Goal: Task Accomplishment & Management: Complete application form

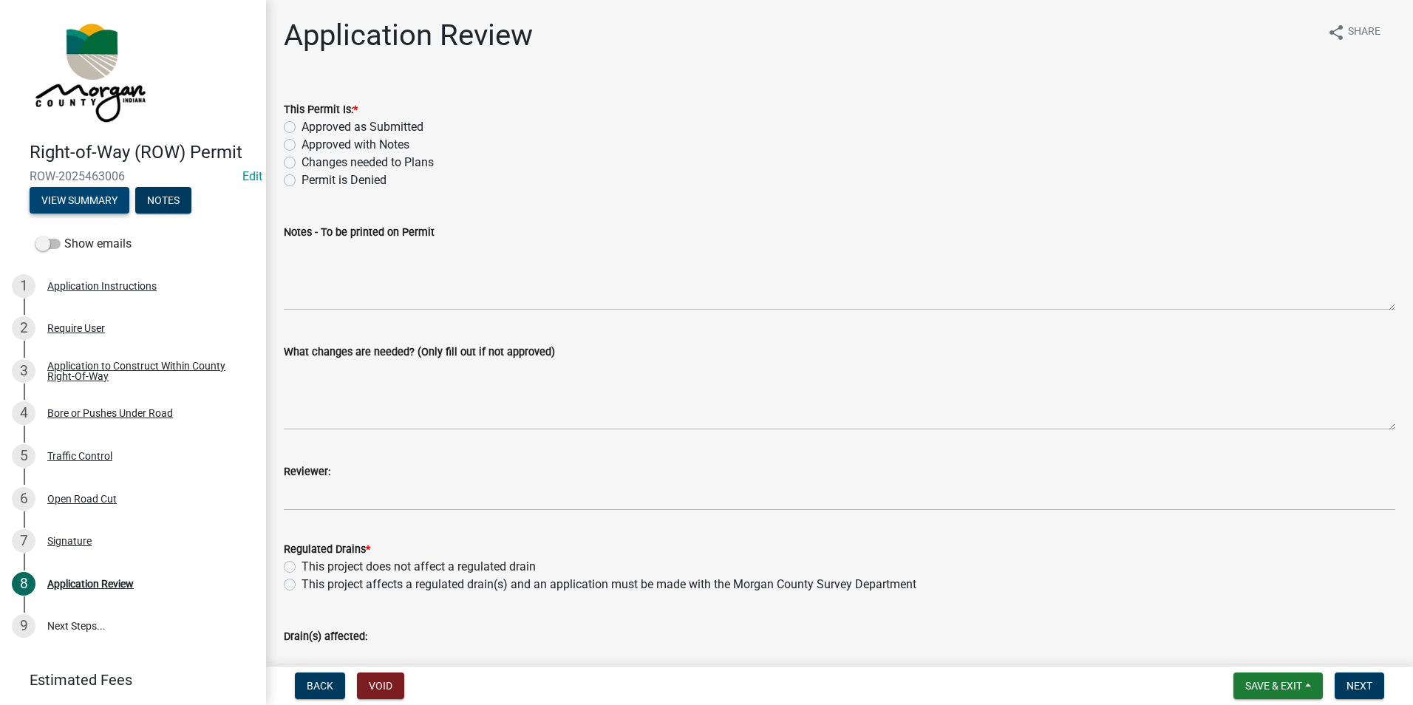
click at [83, 194] on button "View Summary" at bounding box center [80, 200] width 100 height 27
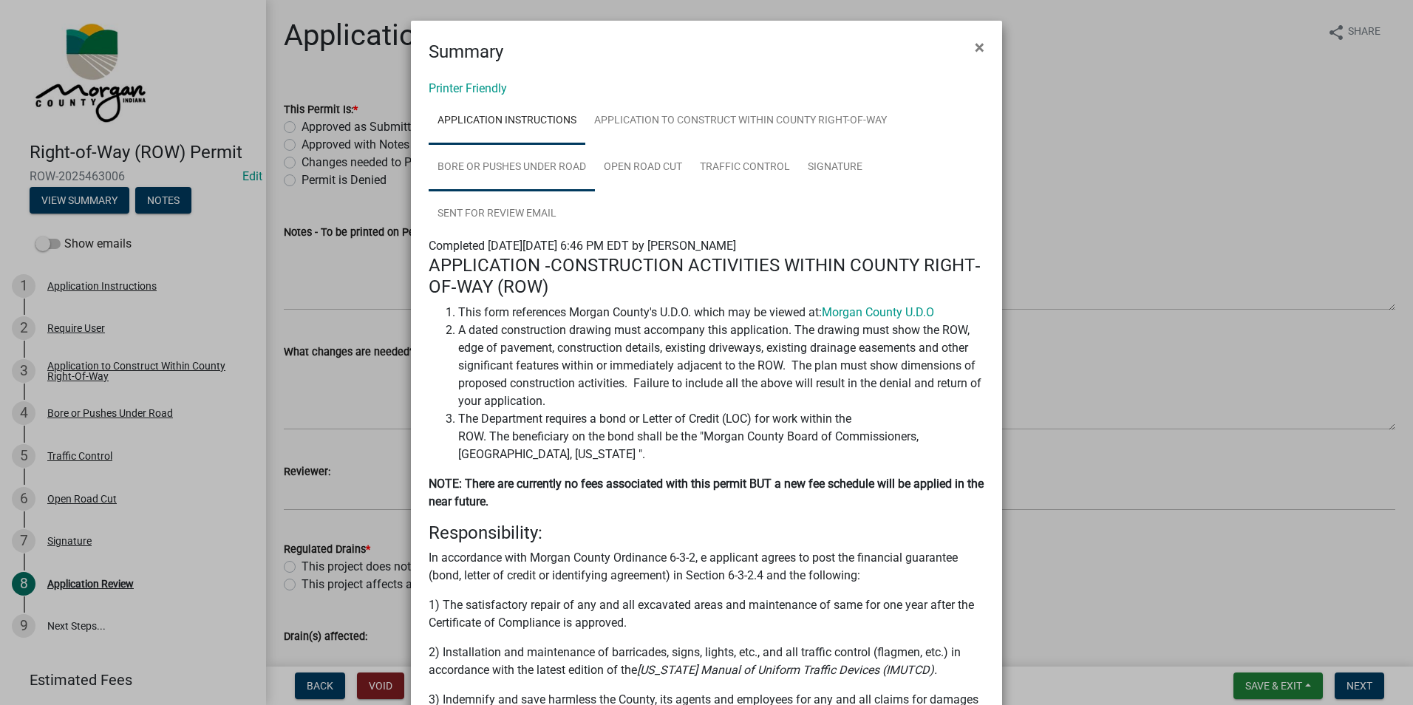
drag, startPoint x: 559, startPoint y: 171, endPoint x: 582, endPoint y: 172, distance: 23.7
click at [559, 171] on link "Bore or Pushes Under Road" at bounding box center [512, 167] width 166 height 47
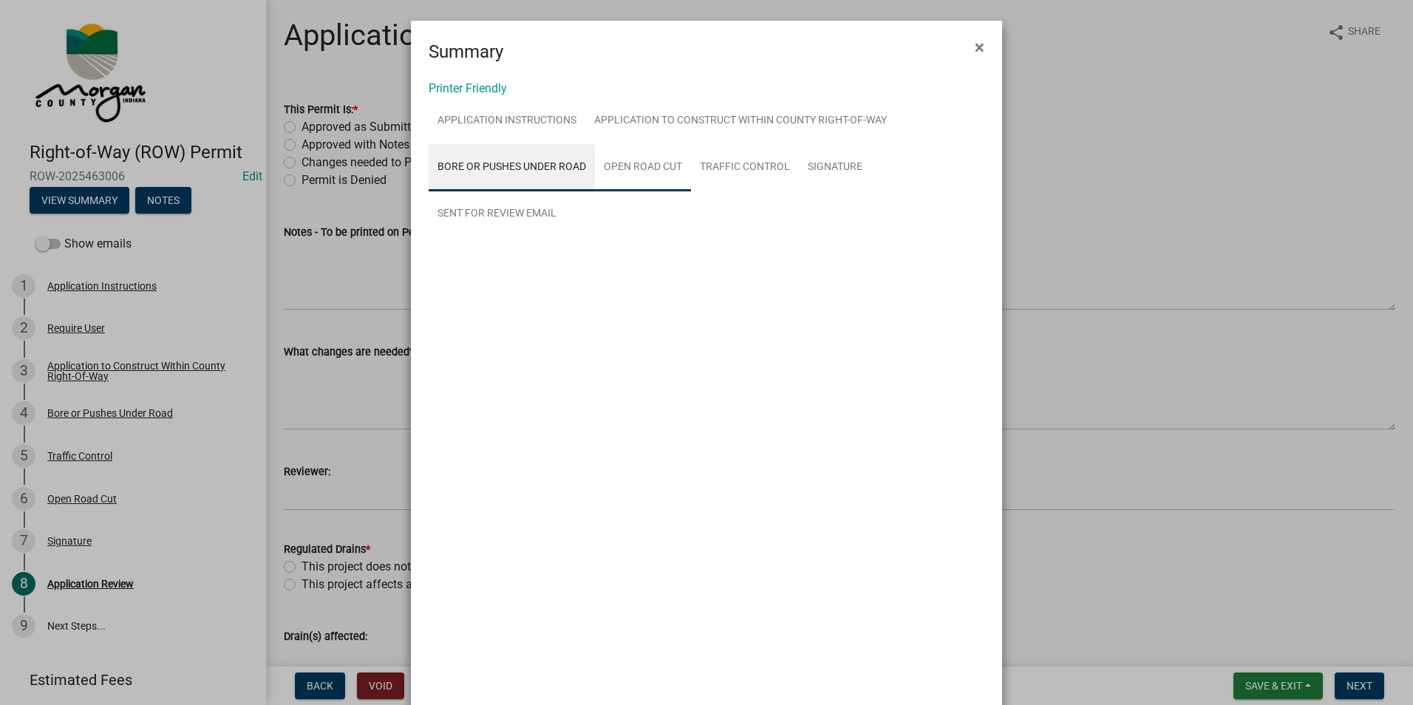
click at [652, 173] on link "Open Road Cut" at bounding box center [643, 167] width 96 height 47
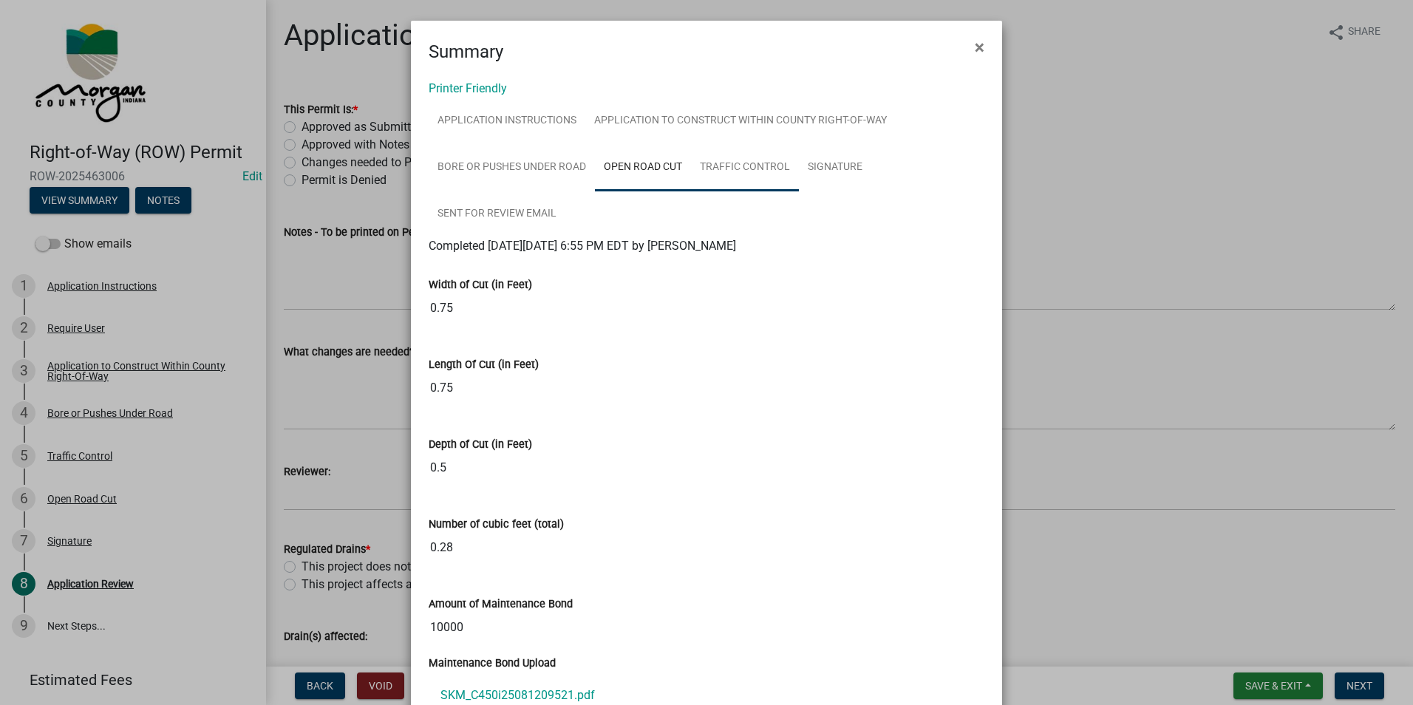
click at [706, 171] on link "Traffic Control" at bounding box center [745, 167] width 108 height 47
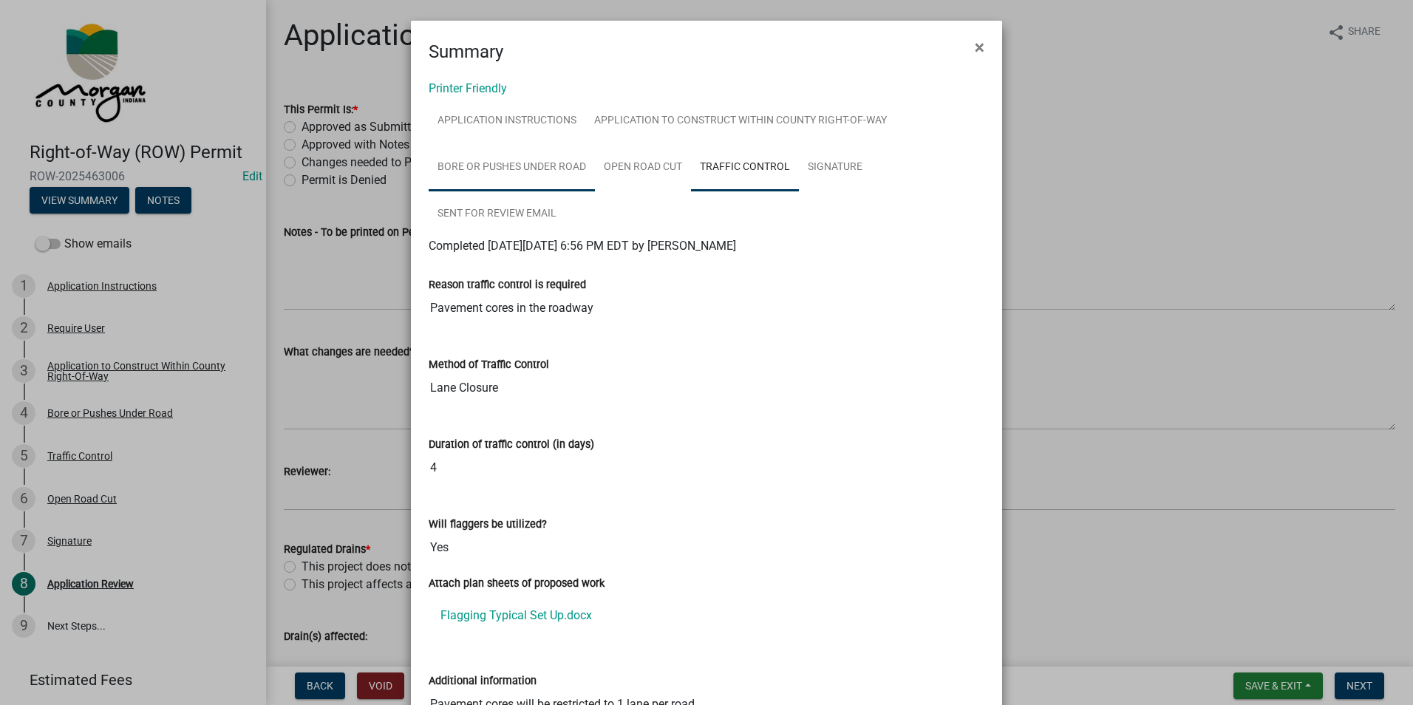
click at [534, 185] on link "Bore or Pushes Under Road" at bounding box center [512, 167] width 166 height 47
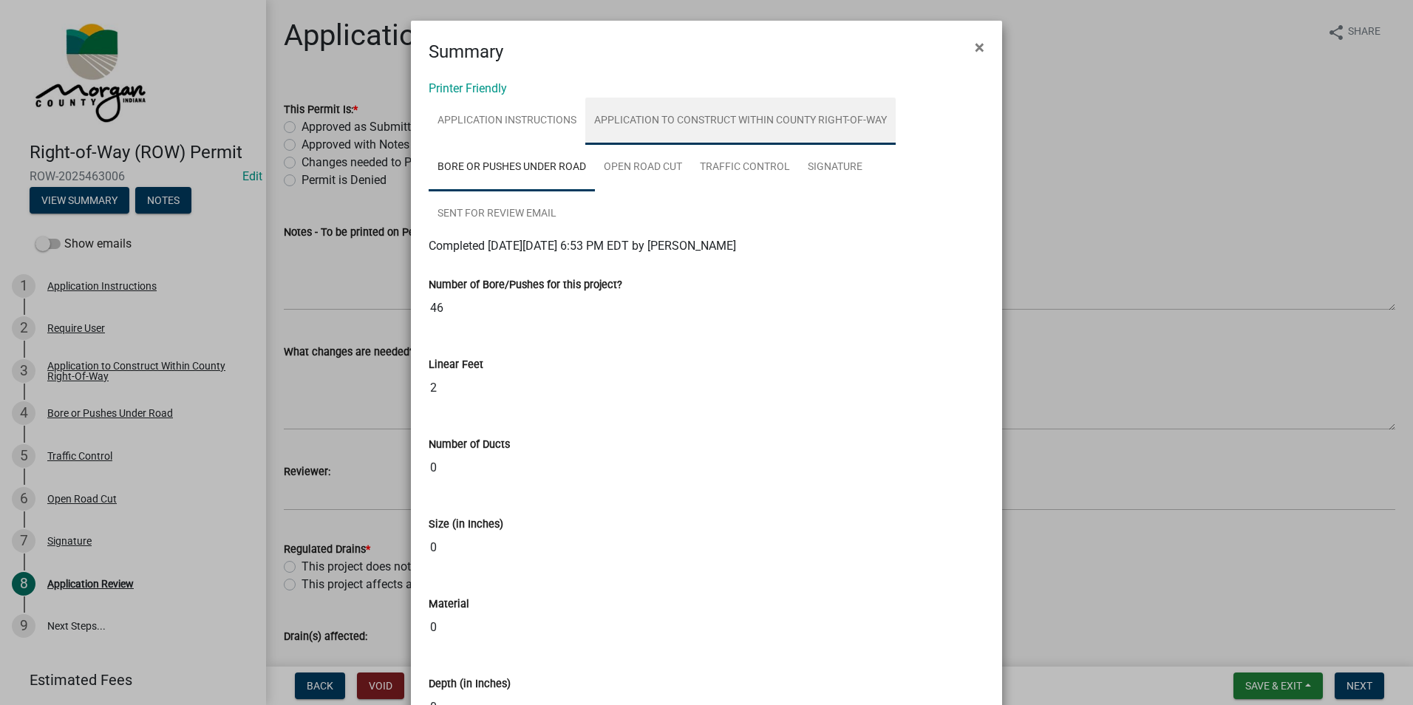
click at [702, 115] on link "Application to Construct Within County Right-Of-Way" at bounding box center [740, 121] width 310 height 47
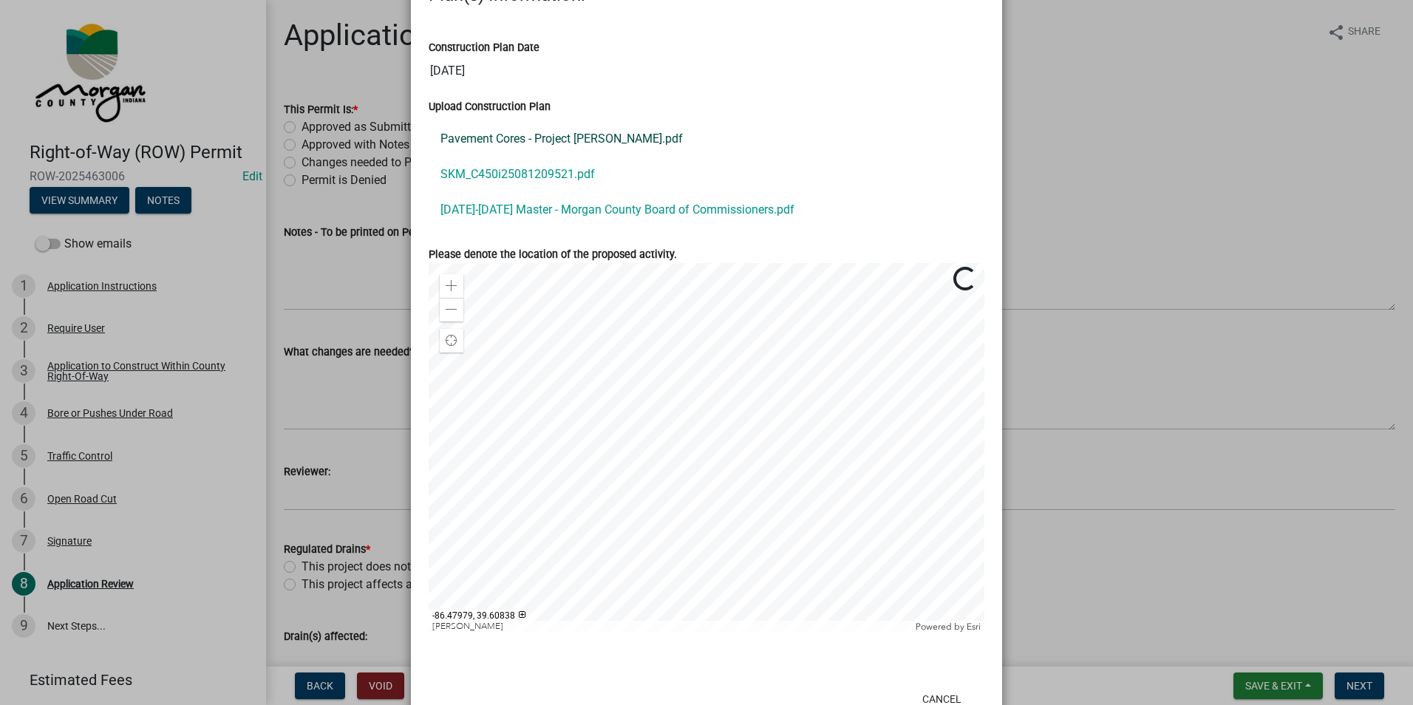
scroll to position [738, 0]
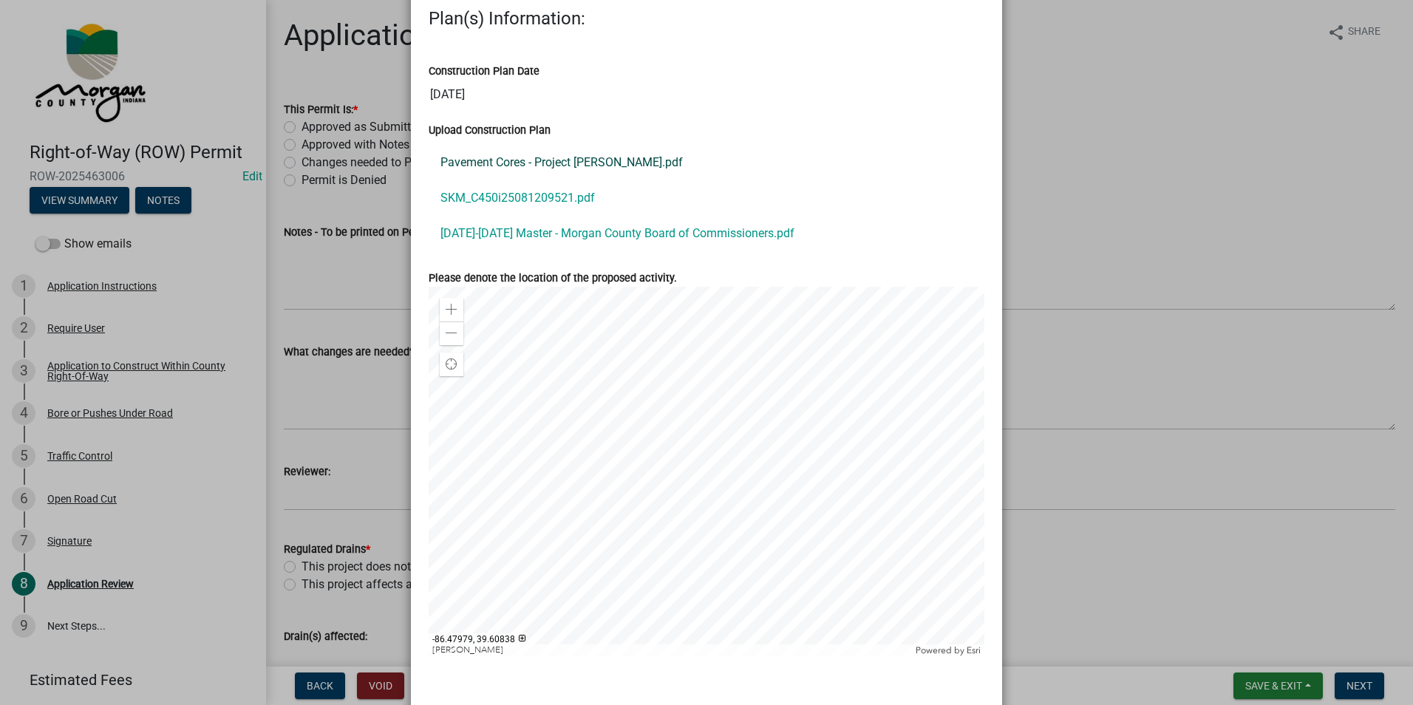
click at [549, 166] on link "Pavement Cores - Project [PERSON_NAME].pdf" at bounding box center [707, 162] width 556 height 35
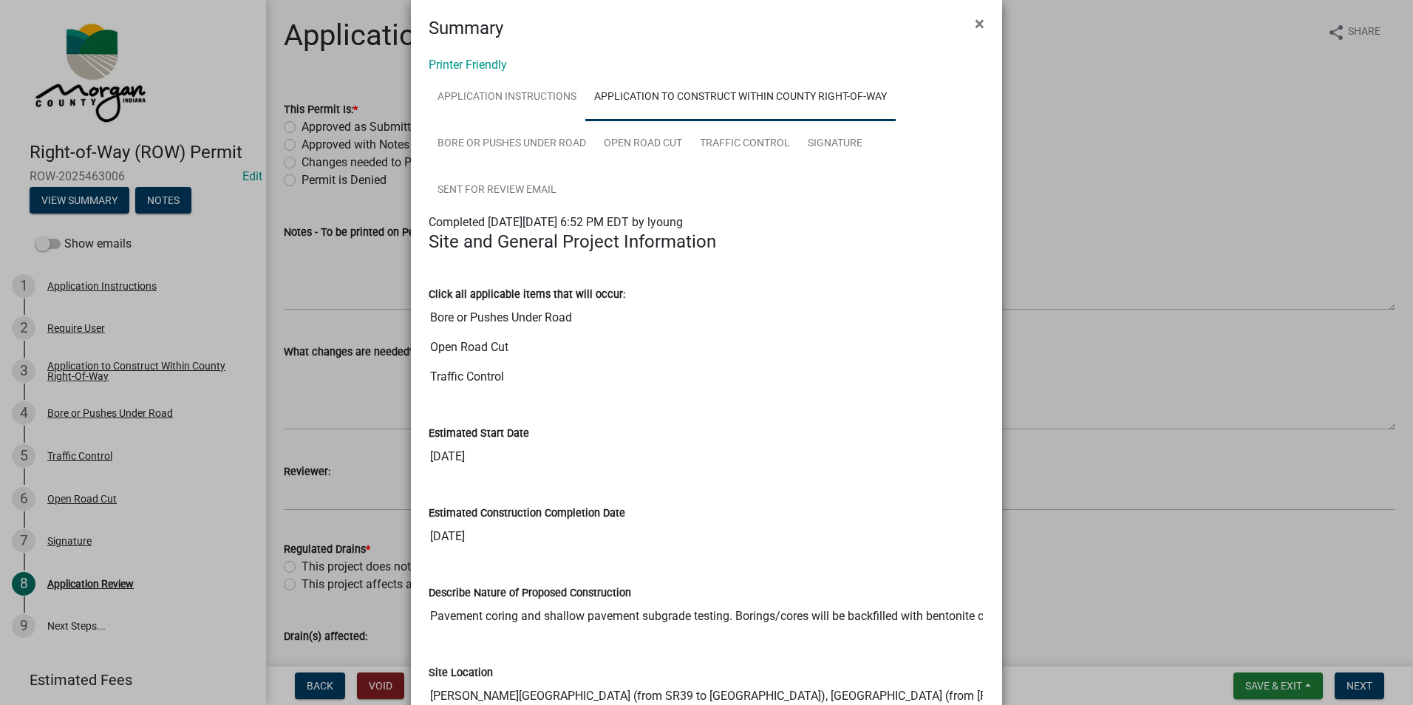
scroll to position [0, 0]
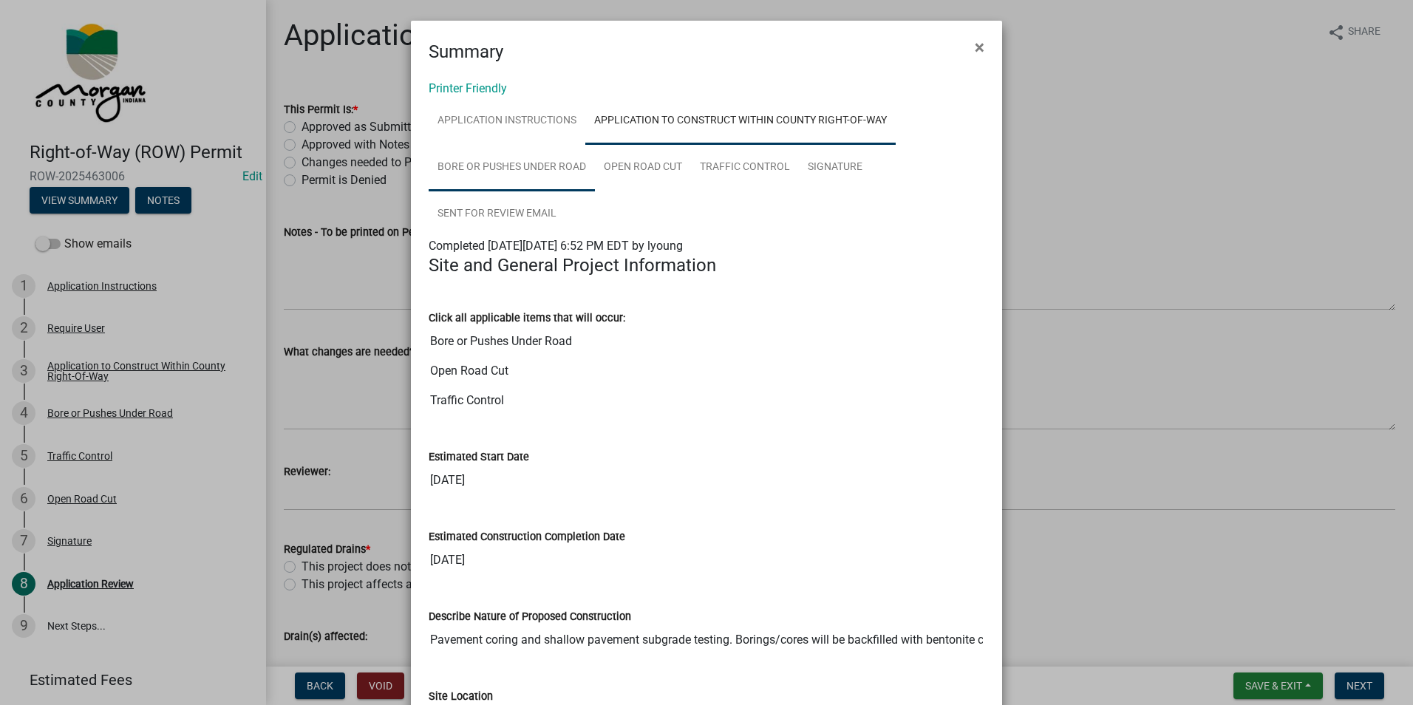
click at [542, 174] on link "Bore or Pushes Under Road" at bounding box center [512, 167] width 166 height 47
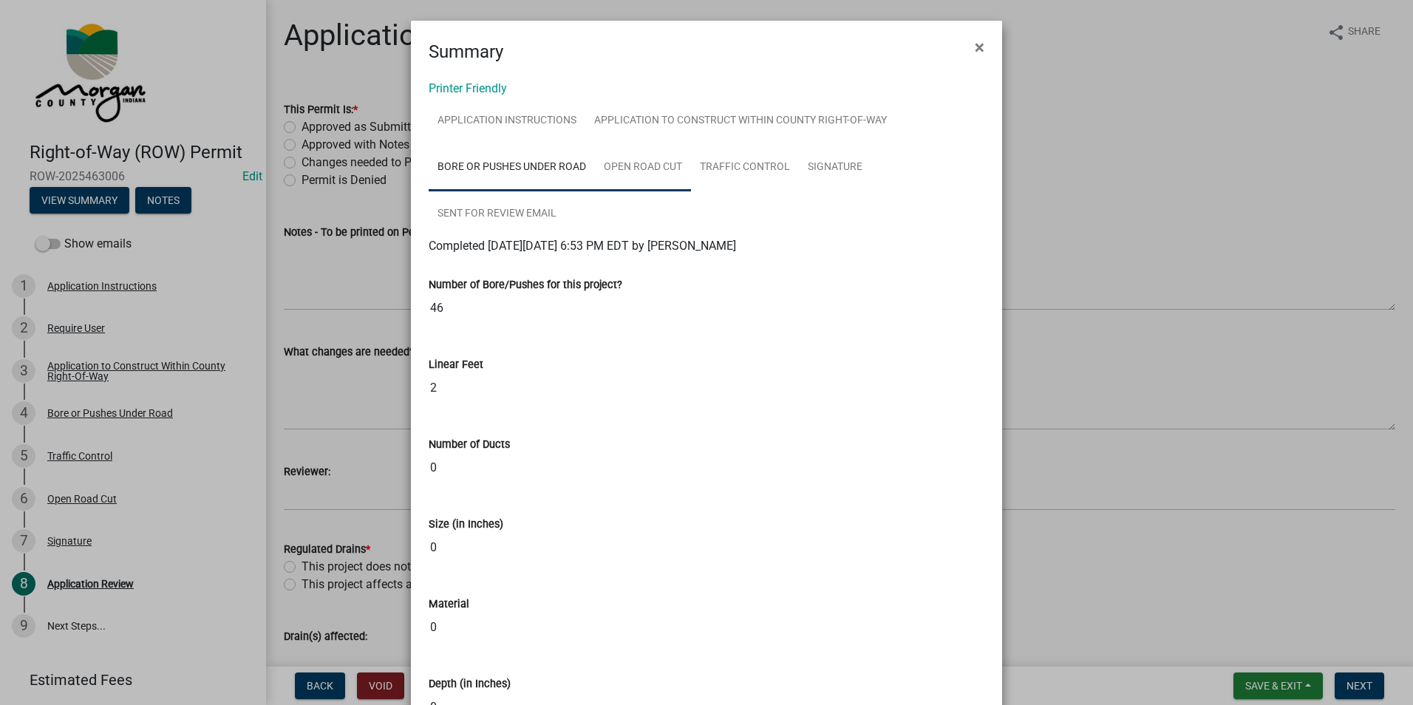
click at [652, 172] on link "Open Road Cut" at bounding box center [643, 167] width 96 height 47
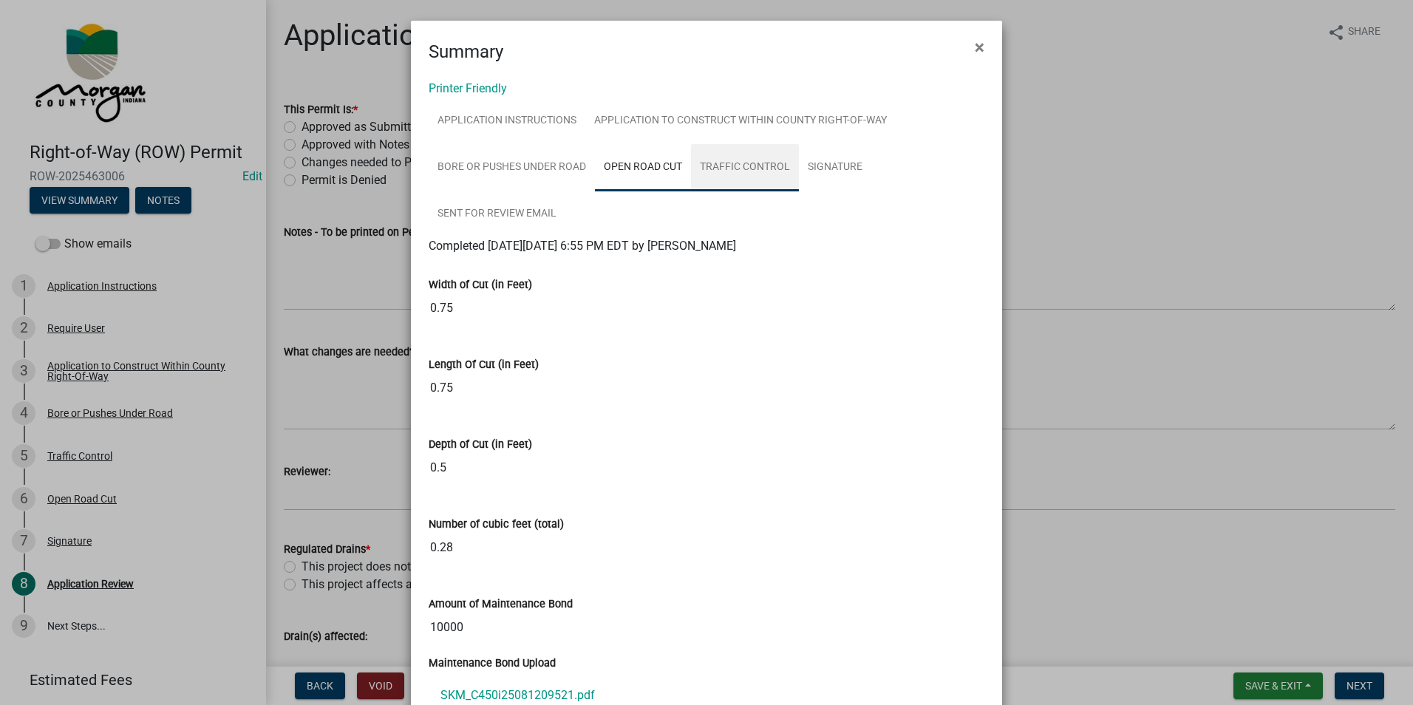
click at [737, 173] on link "Traffic Control" at bounding box center [745, 167] width 108 height 47
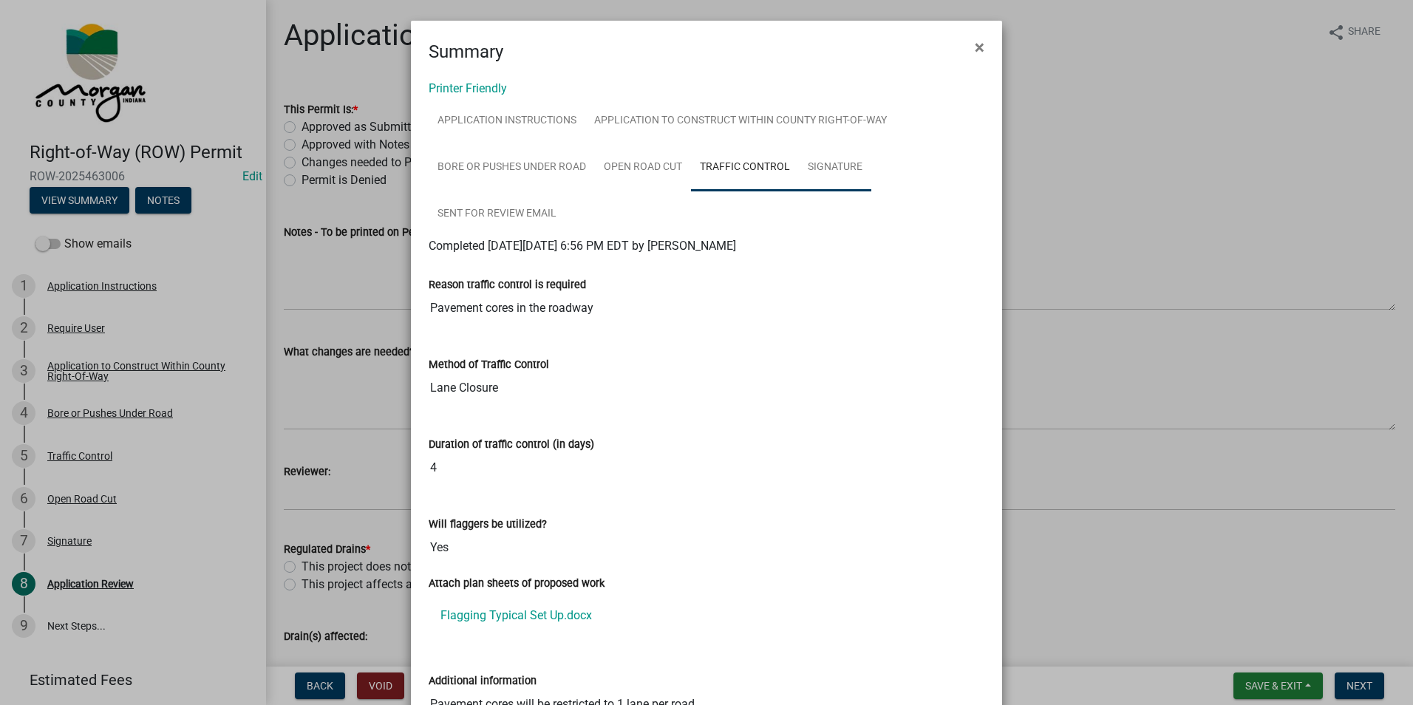
click at [856, 176] on link "Signature" at bounding box center [835, 167] width 72 height 47
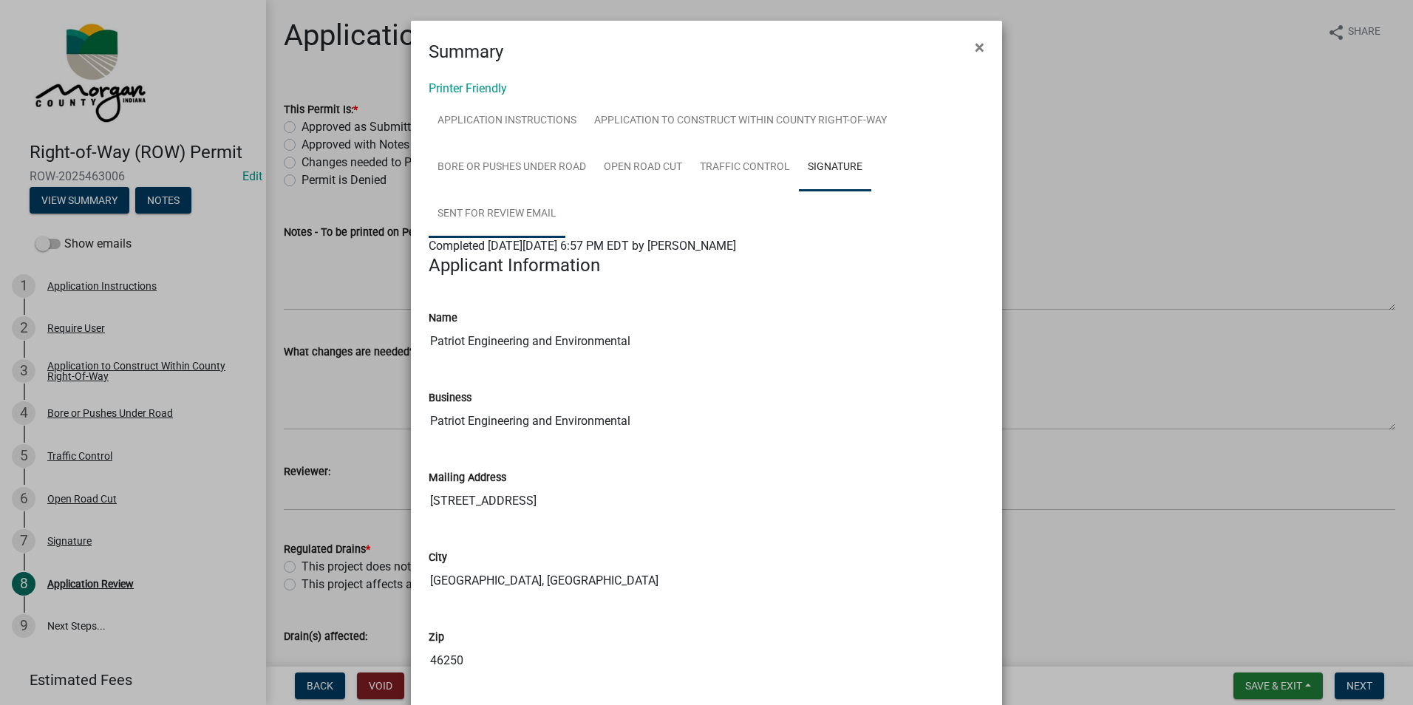
click at [522, 221] on link "Sent for Review Email" at bounding box center [497, 214] width 137 height 47
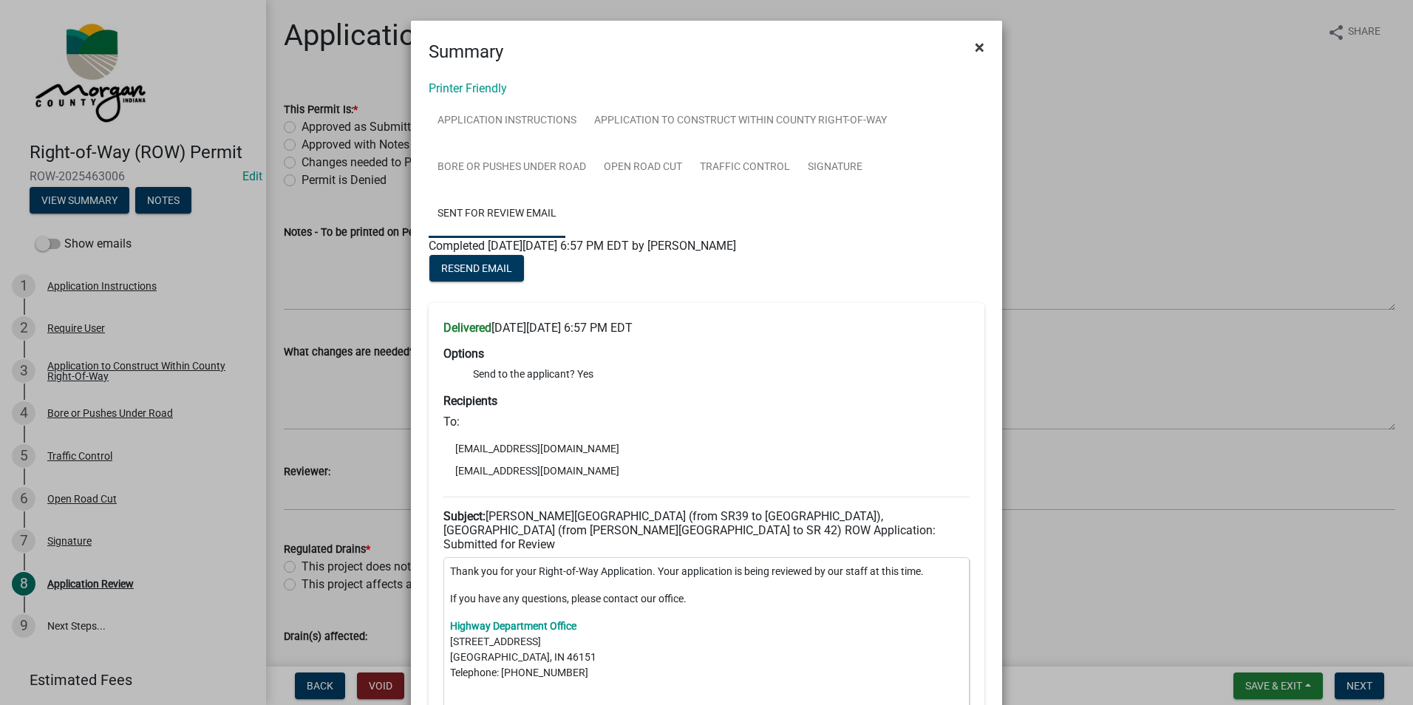
click at [978, 47] on span "×" at bounding box center [980, 47] width 10 height 21
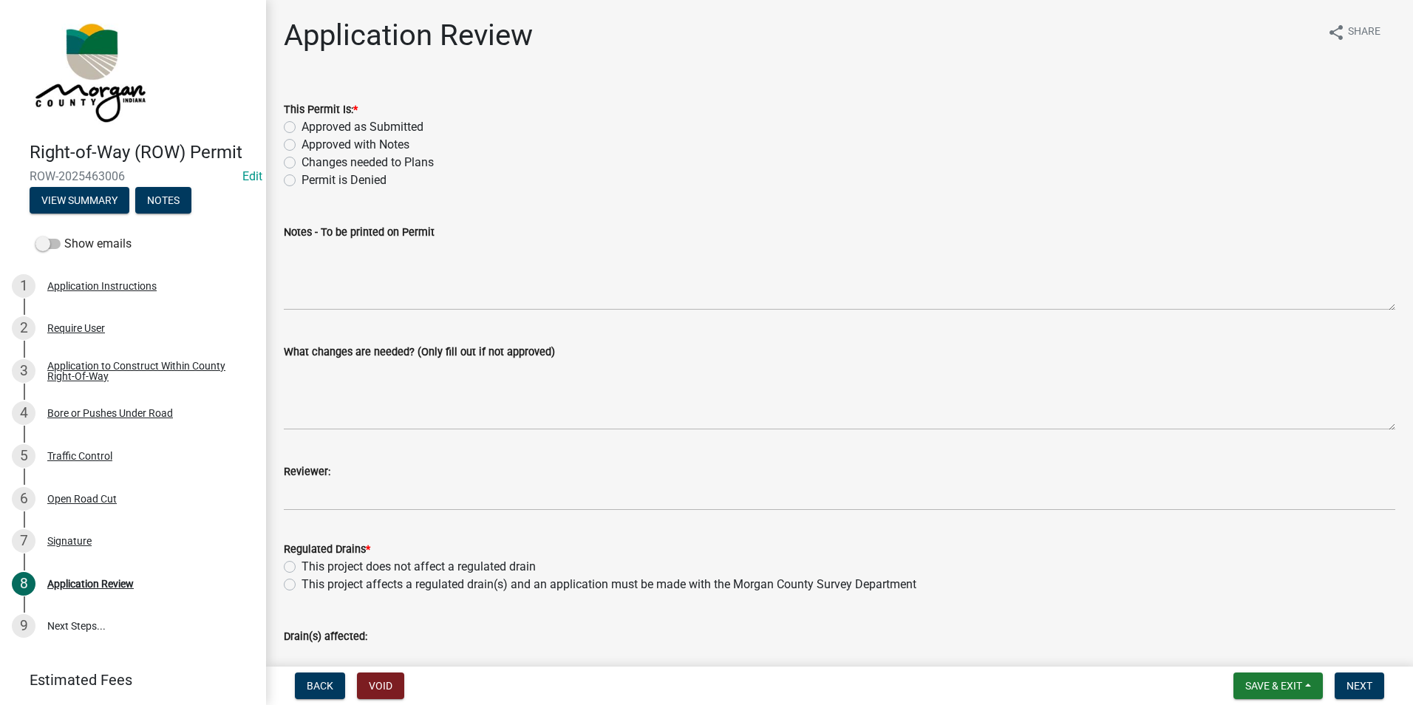
click at [361, 142] on label "Approved with Notes" at bounding box center [355, 145] width 108 height 18
click at [311, 142] on input "Approved with Notes" at bounding box center [306, 141] width 10 height 10
radio input "true"
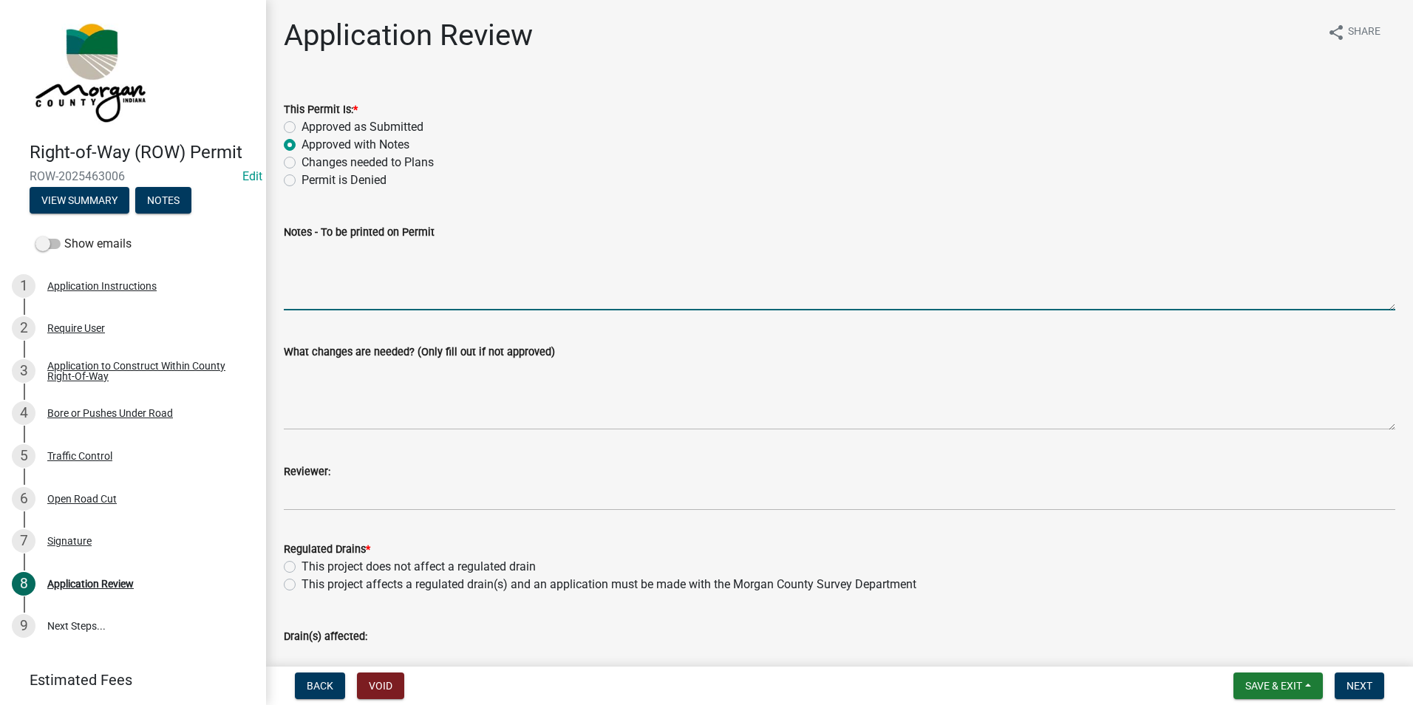
click at [372, 302] on textarea "Notes - To be printed on Permit" at bounding box center [839, 275] width 1111 height 69
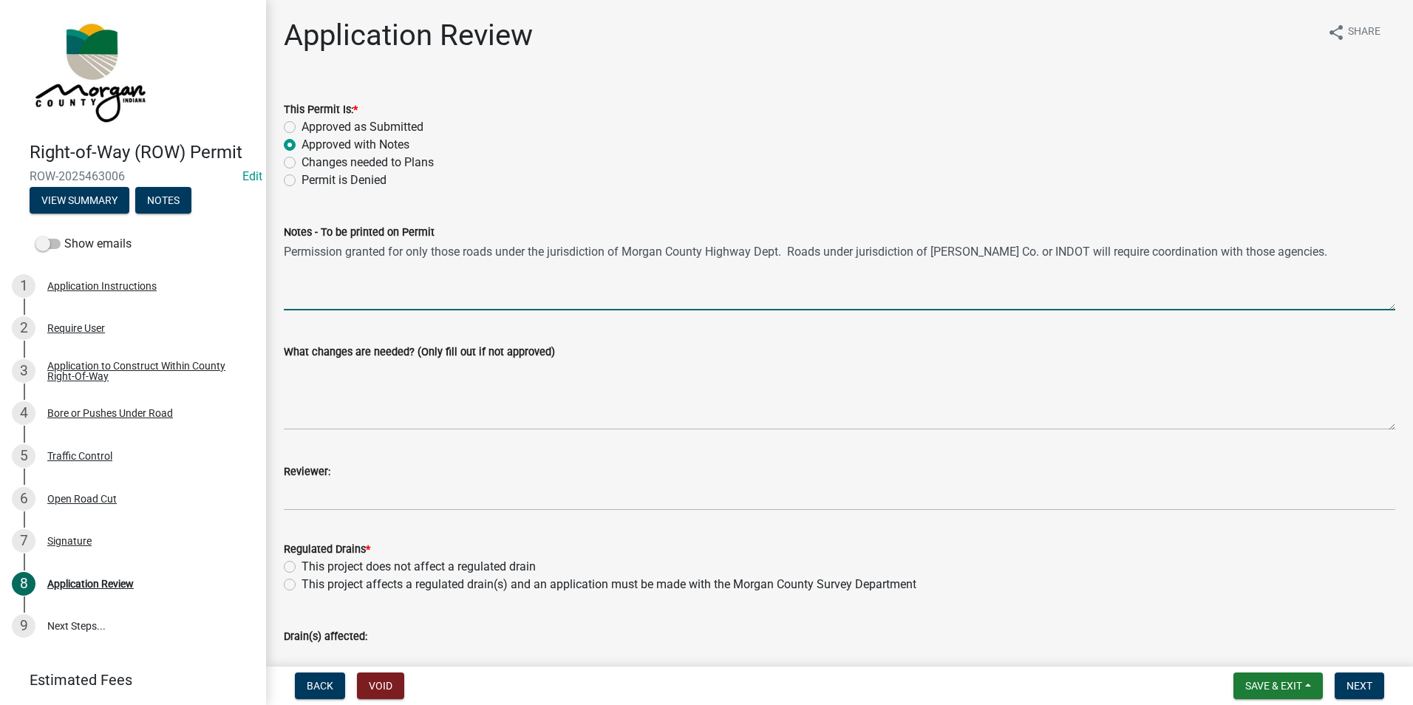
type textarea "Permission granted for only those roads under the jurisdiction of Morgan County…"
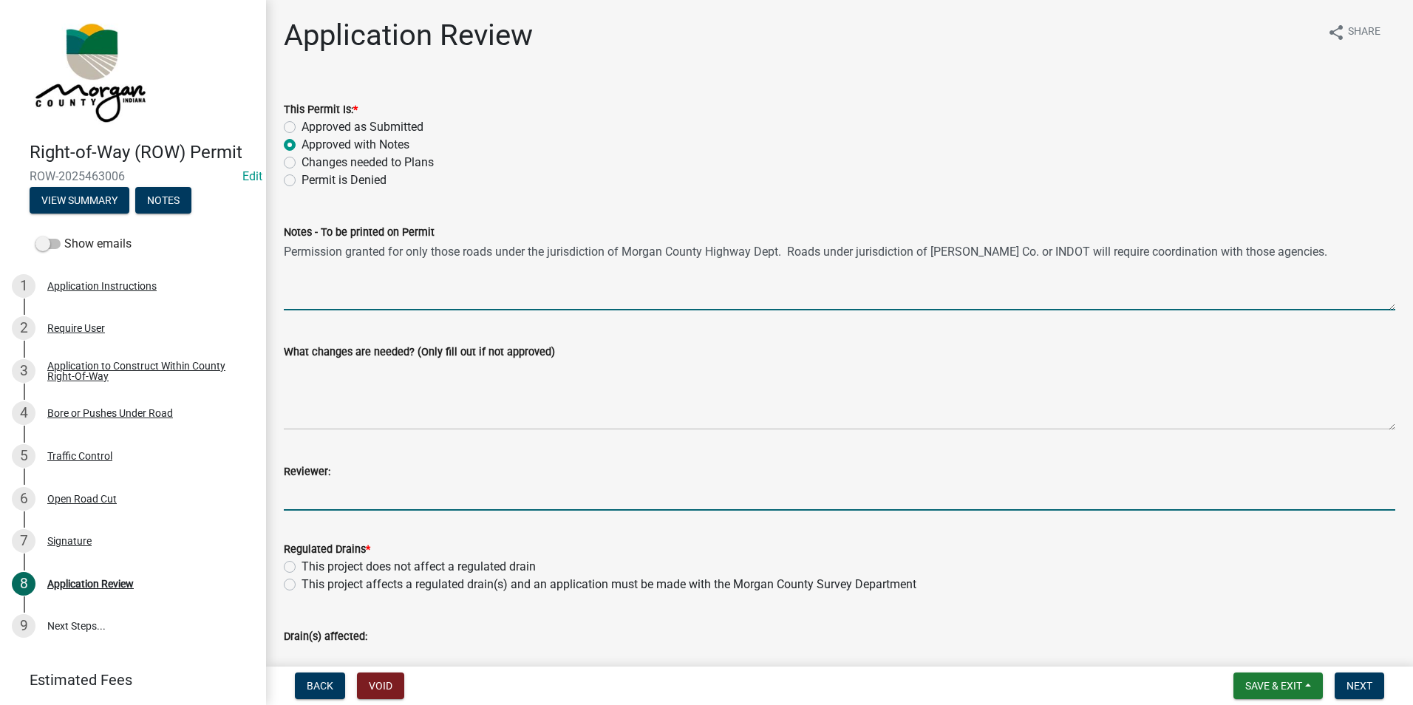
click at [528, 483] on input "Reviewer:" at bounding box center [839, 495] width 1111 height 30
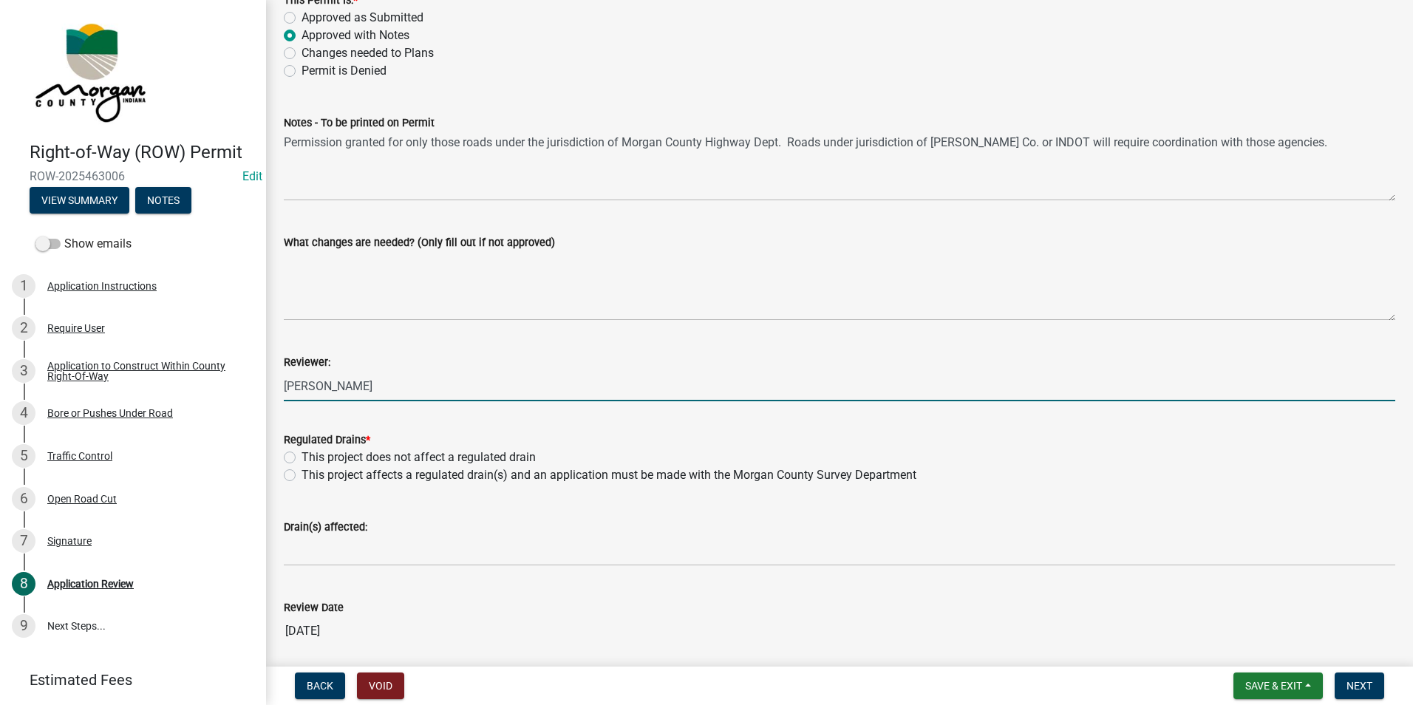
scroll to position [148, 0]
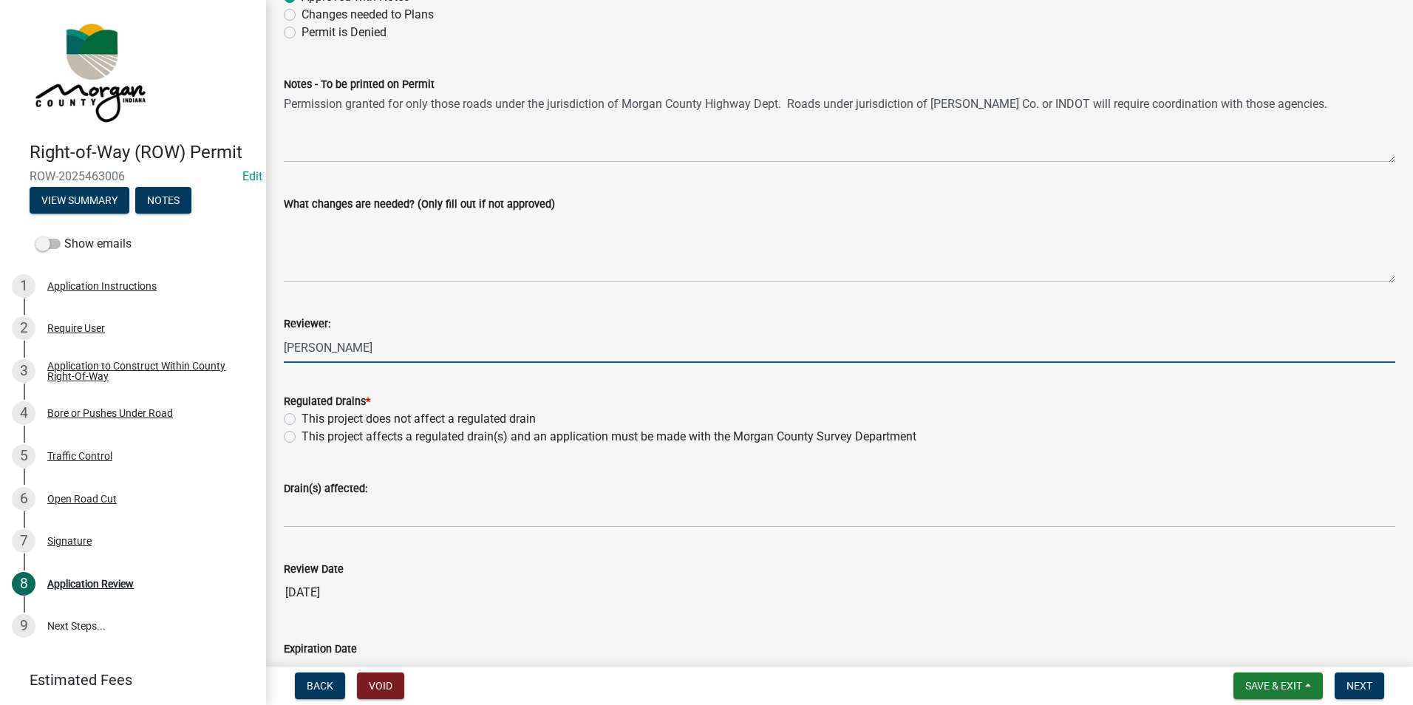
type input "[PERSON_NAME]"
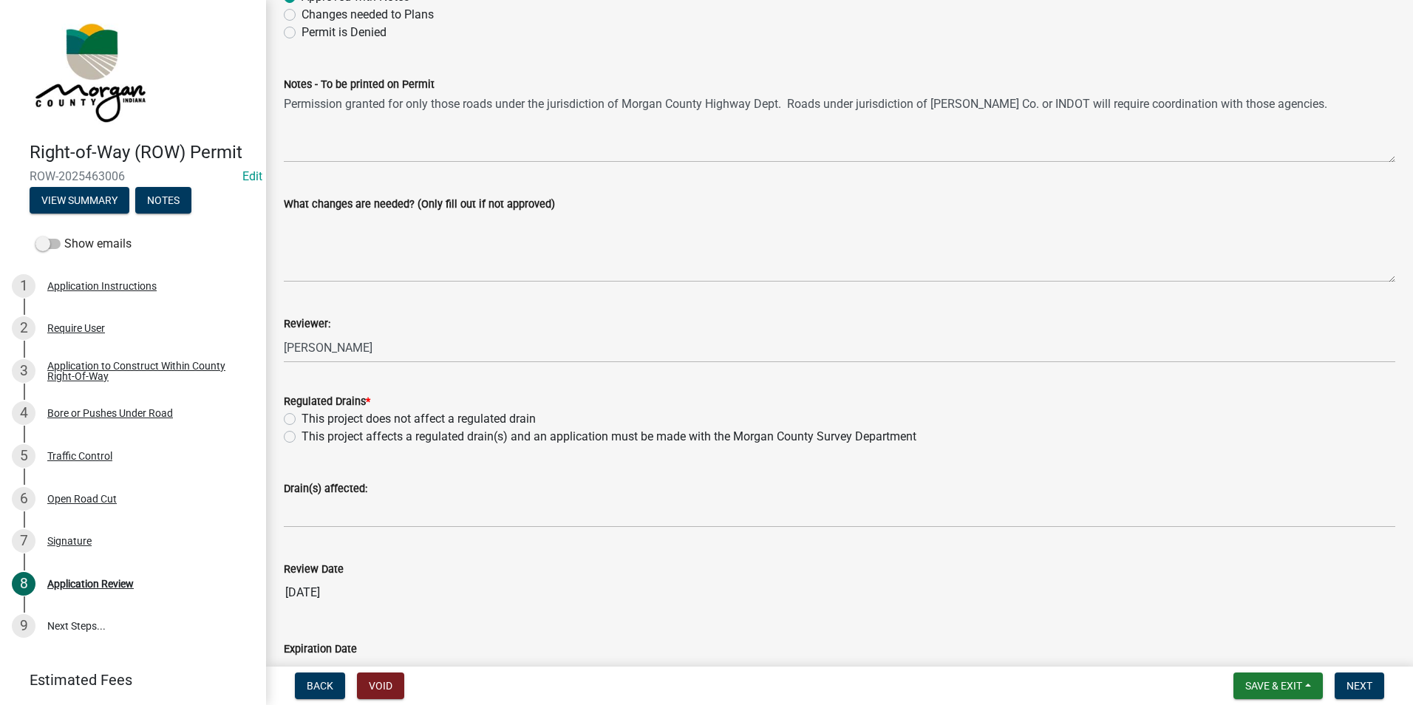
click at [301, 420] on label "This project does not affect a regulated drain" at bounding box center [418, 419] width 234 height 18
click at [301, 420] on input "This project does not affect a regulated drain" at bounding box center [306, 415] width 10 height 10
radio input "true"
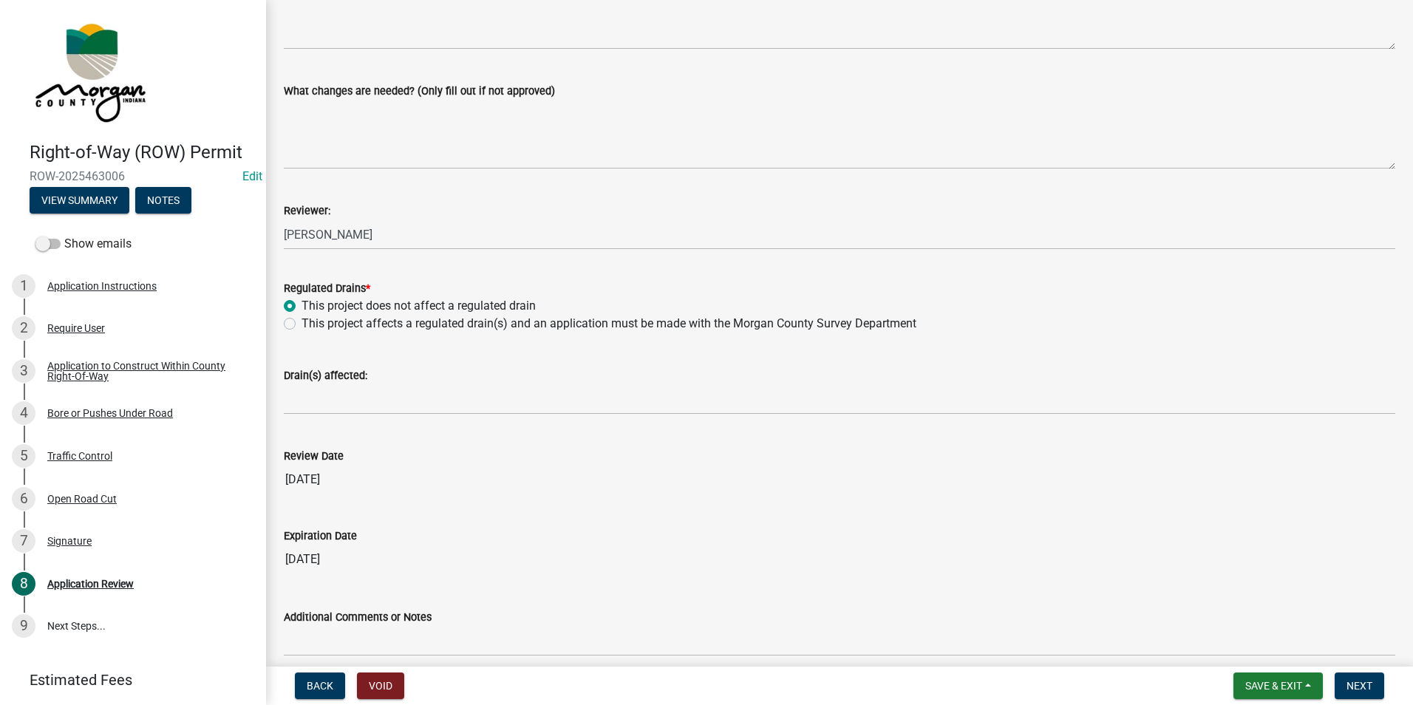
scroll to position [326, 0]
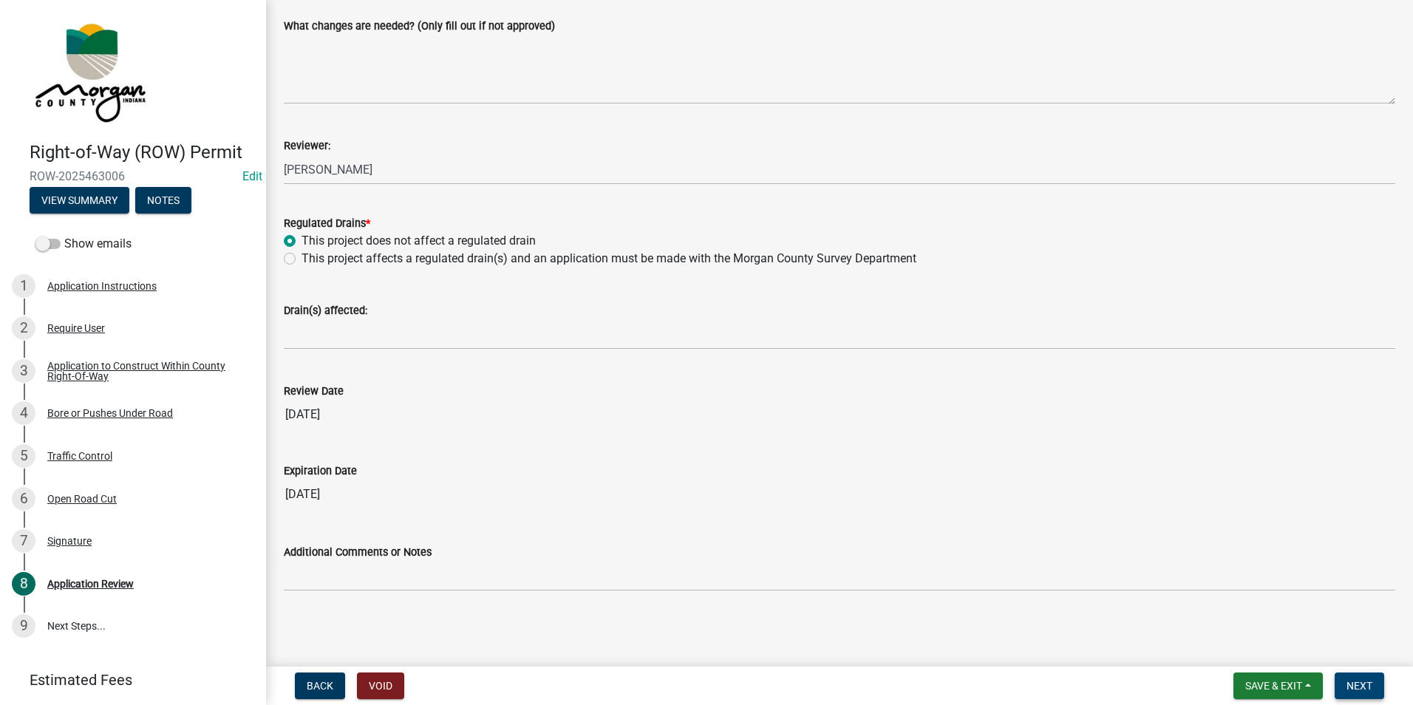
click at [1343, 689] on button "Next" at bounding box center [1359, 685] width 50 height 27
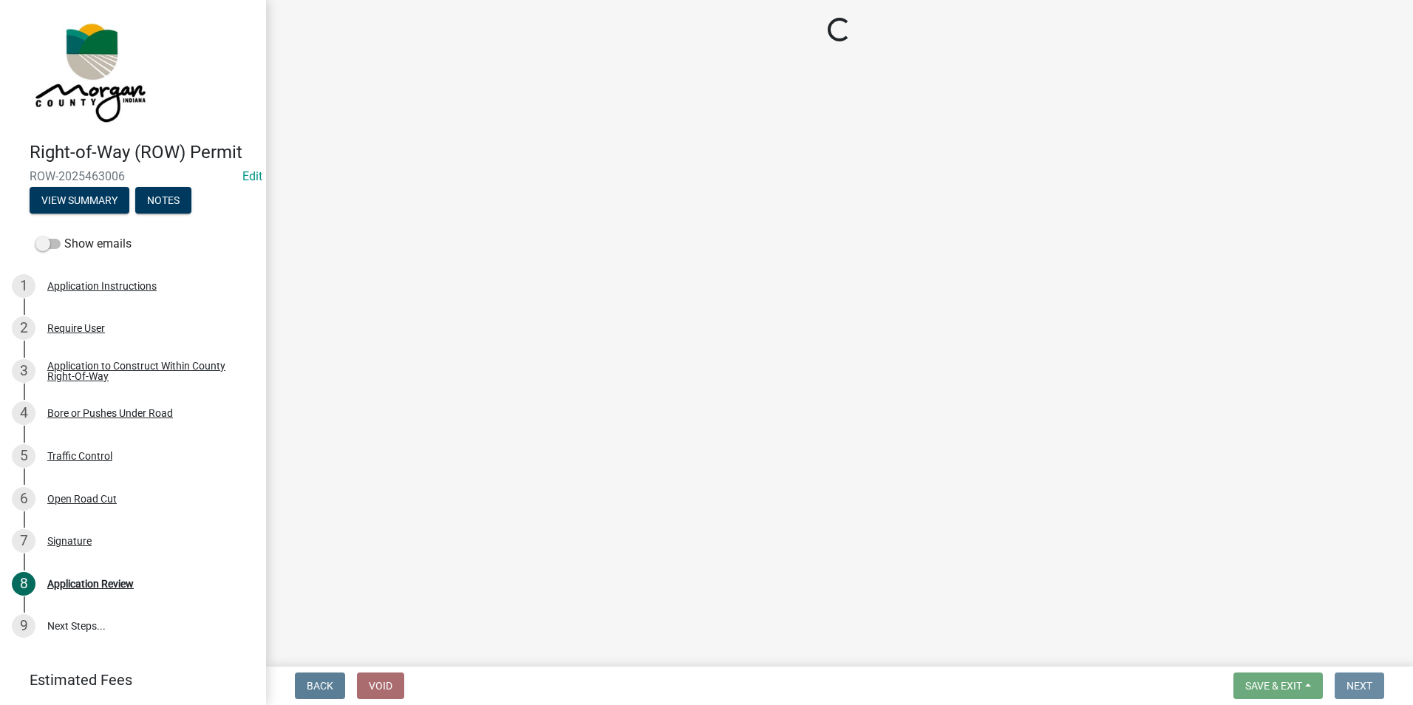
scroll to position [0, 0]
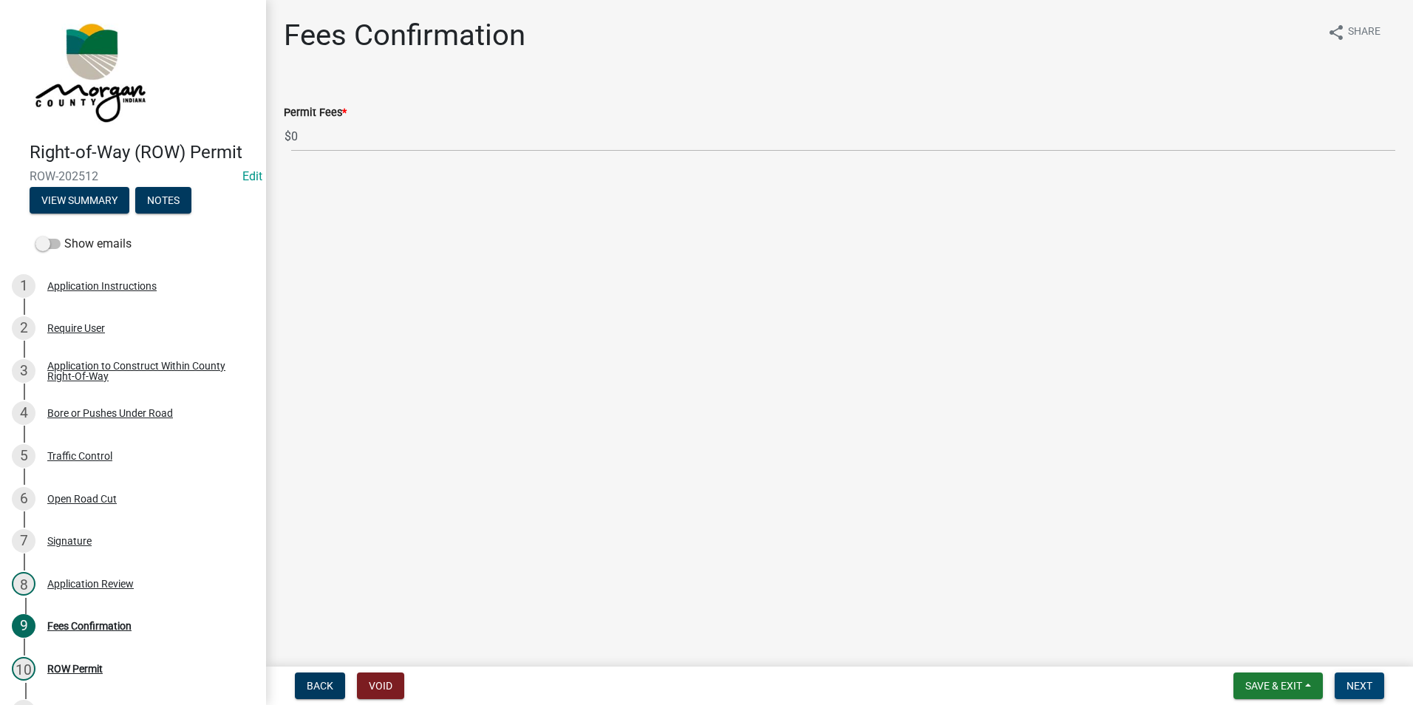
click at [1360, 694] on button "Next" at bounding box center [1359, 685] width 50 height 27
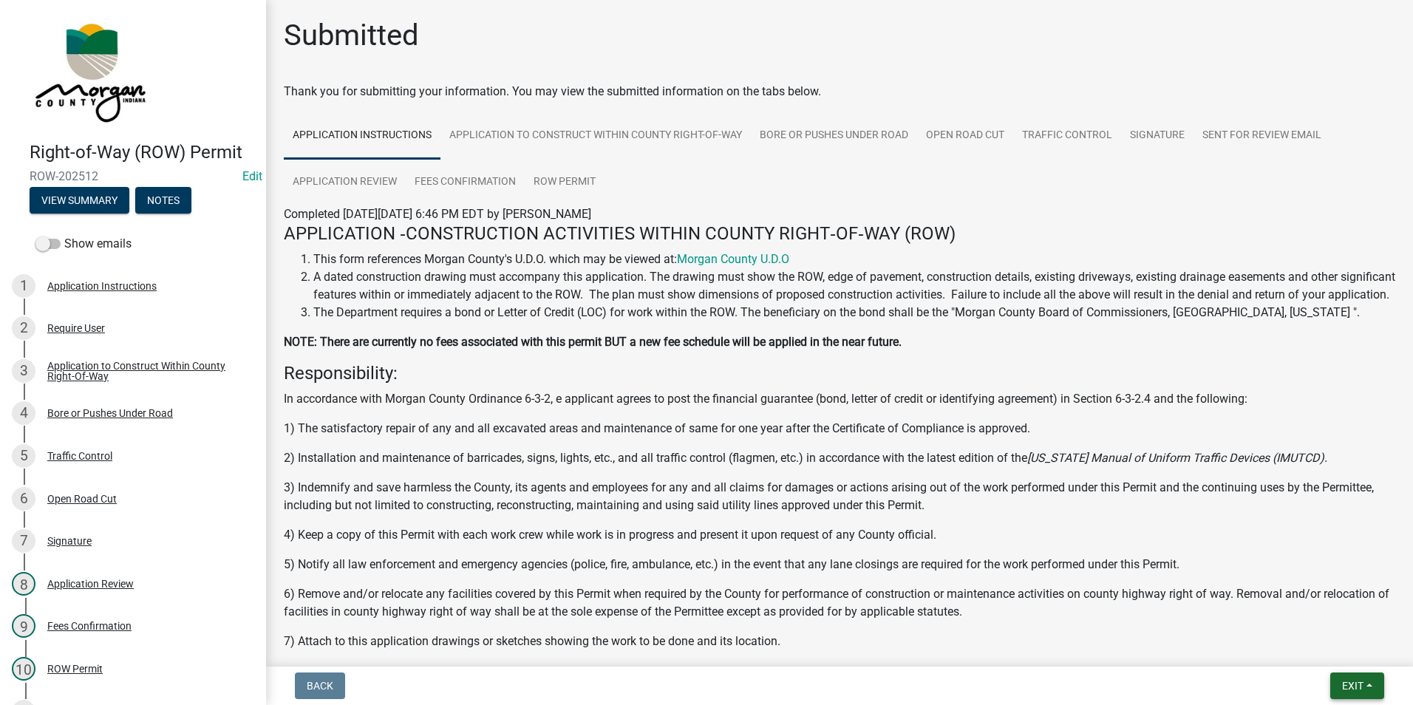
click at [1342, 675] on button "Exit" at bounding box center [1357, 685] width 54 height 27
click at [1317, 646] on button "Save & Exit" at bounding box center [1325, 647] width 118 height 35
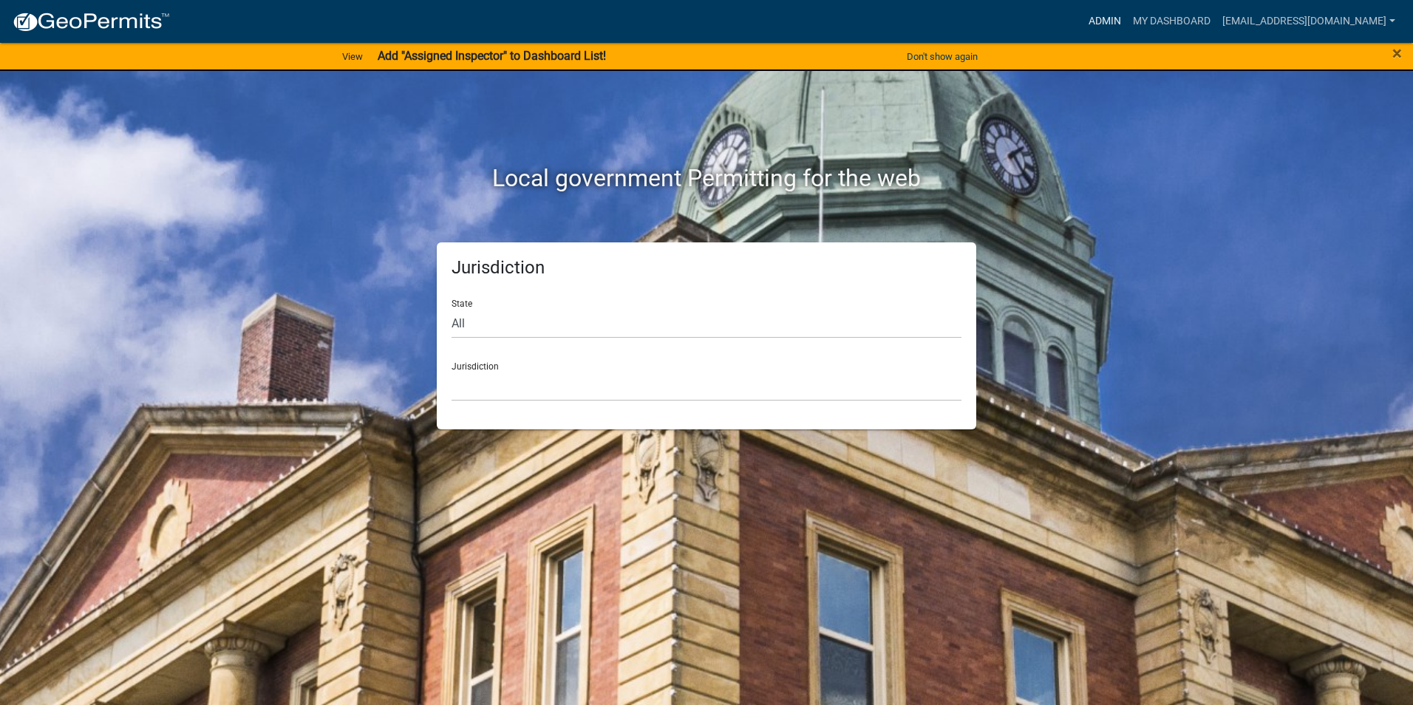
click at [1097, 19] on link "Admin" at bounding box center [1104, 21] width 44 height 28
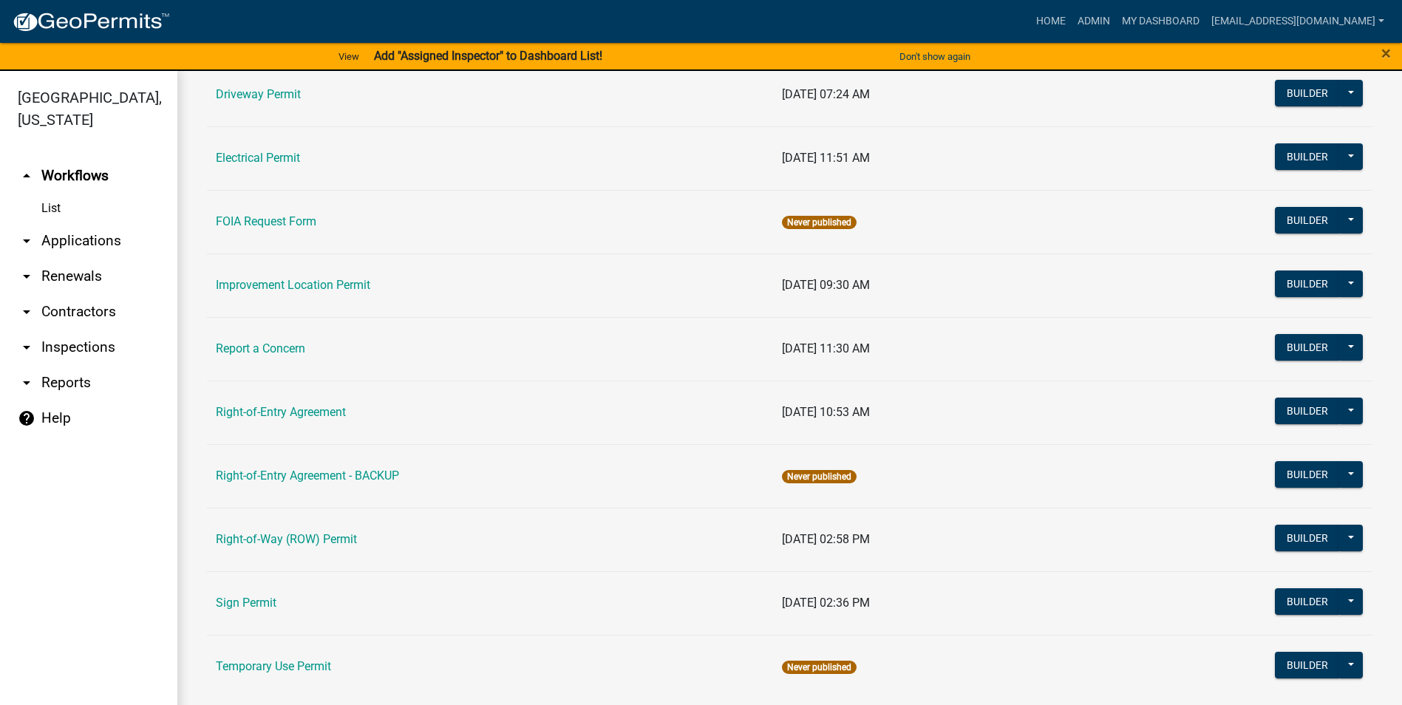
scroll to position [222, 0]
click at [318, 534] on link "Right-of-Way (ROW) Permit" at bounding box center [286, 538] width 141 height 14
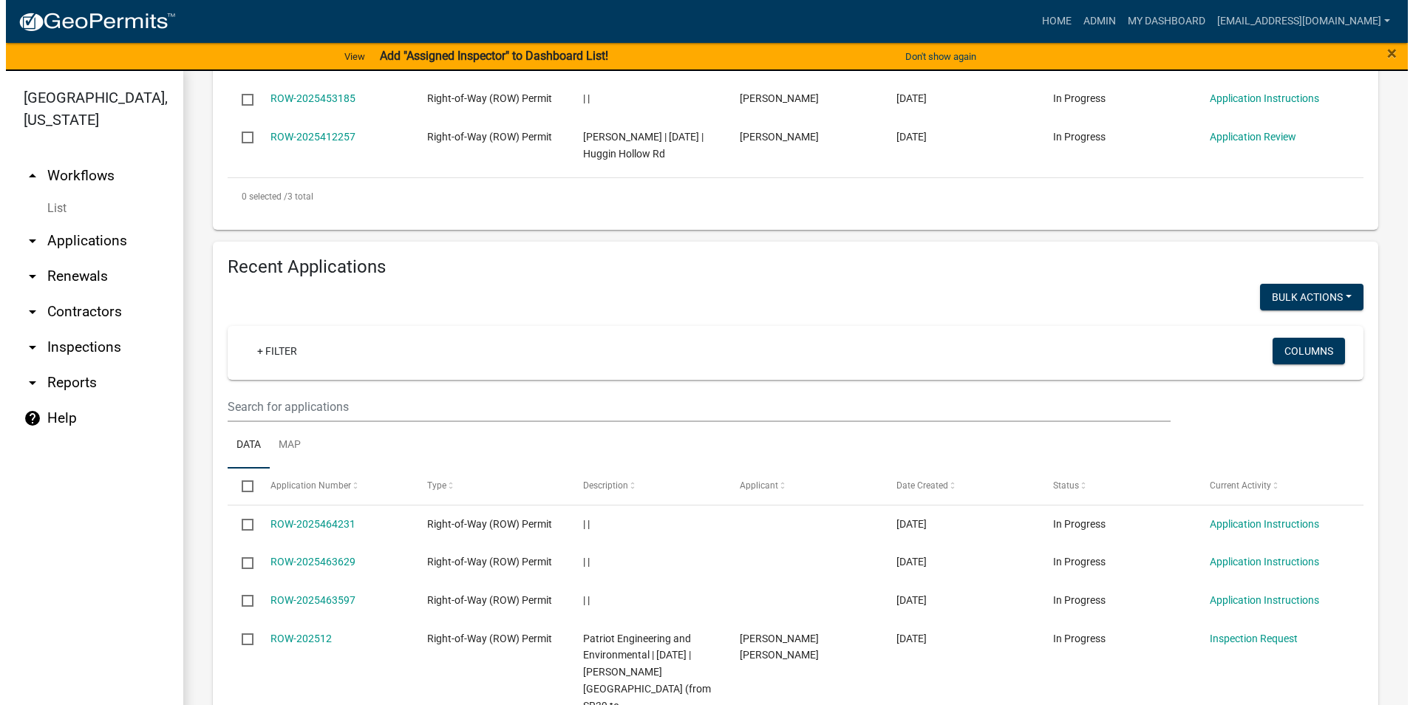
scroll to position [665, 0]
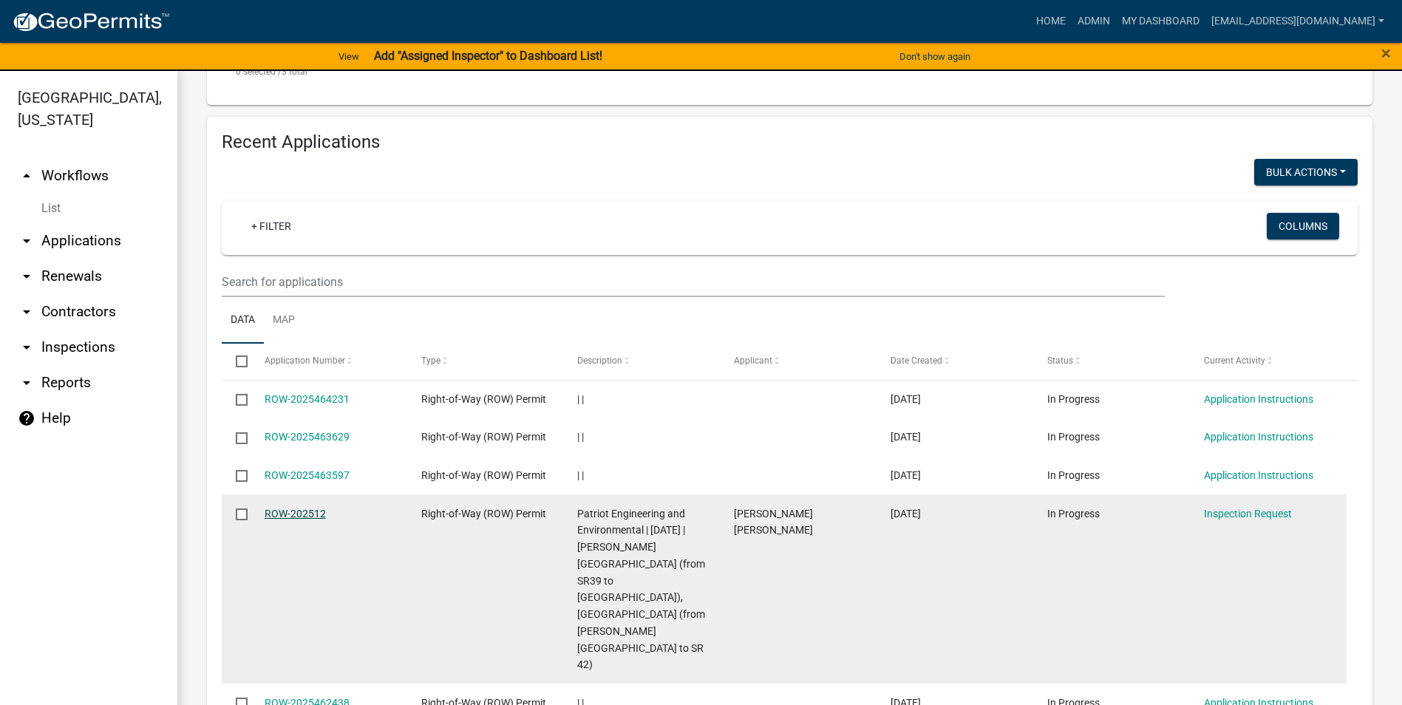
click at [296, 519] on link "ROW-202512" at bounding box center [295, 514] width 61 height 12
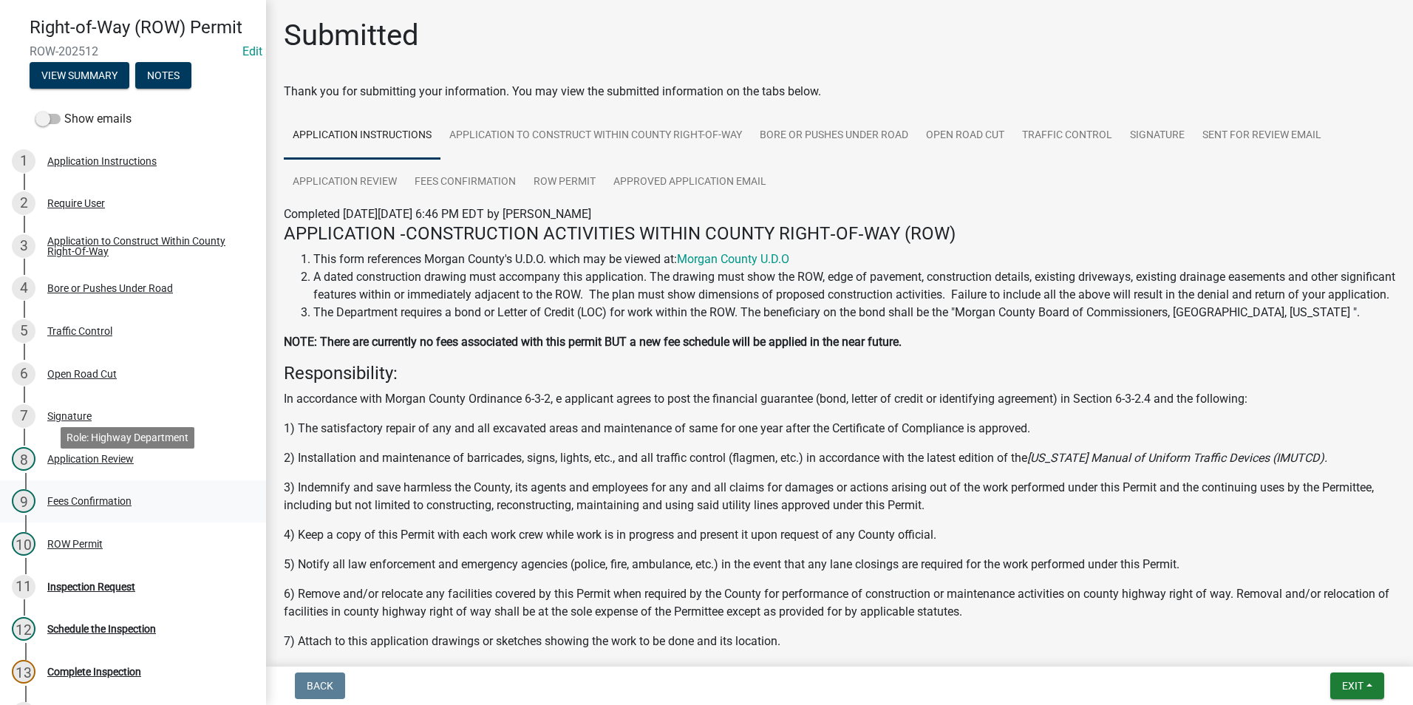
scroll to position [148, 0]
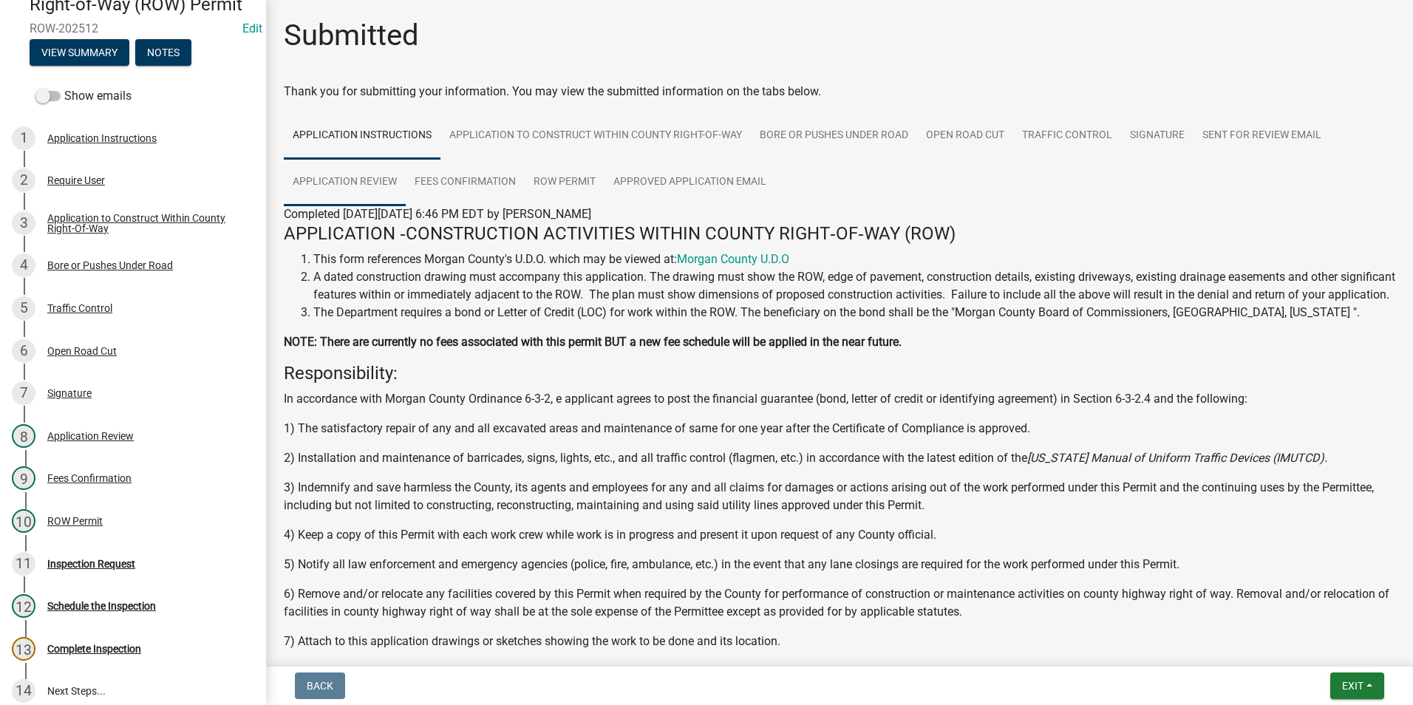
click at [389, 188] on link "Application Review" at bounding box center [345, 182] width 122 height 47
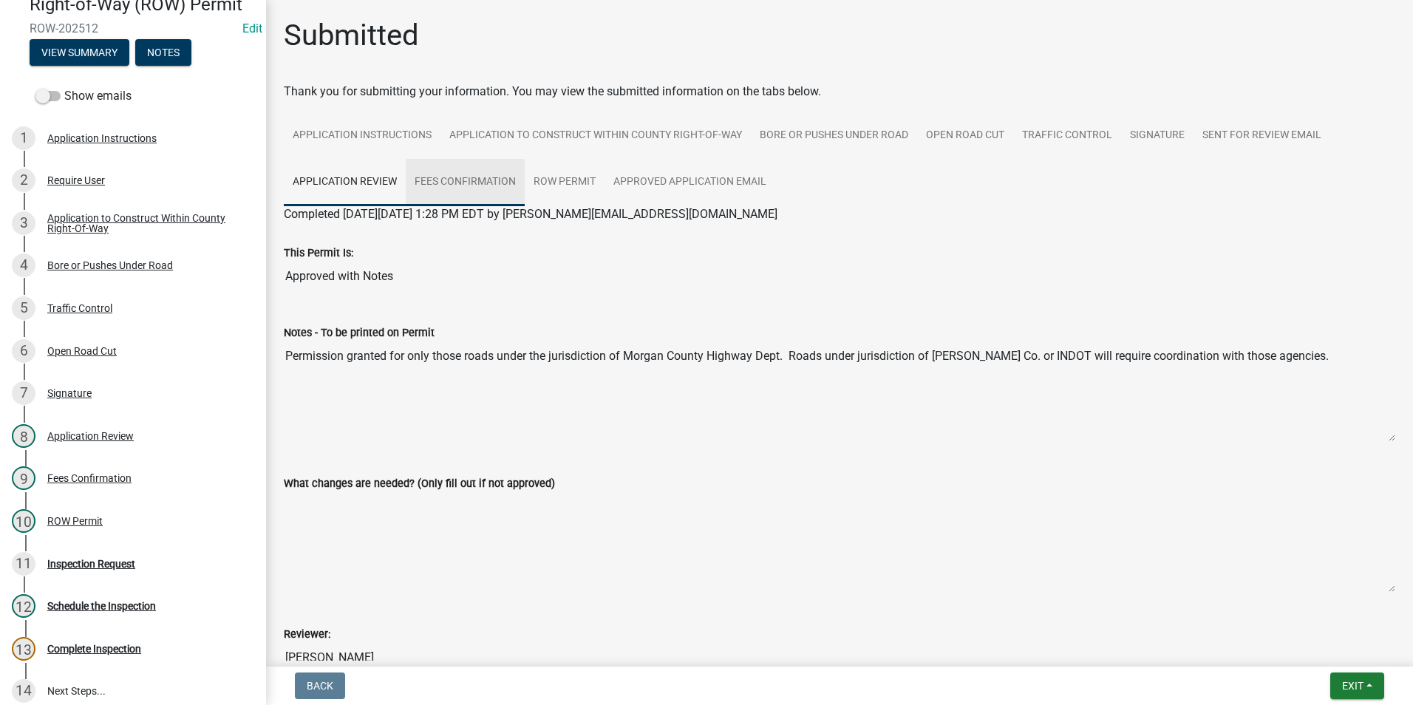
click at [440, 179] on link "Fees Confirmation" at bounding box center [465, 182] width 119 height 47
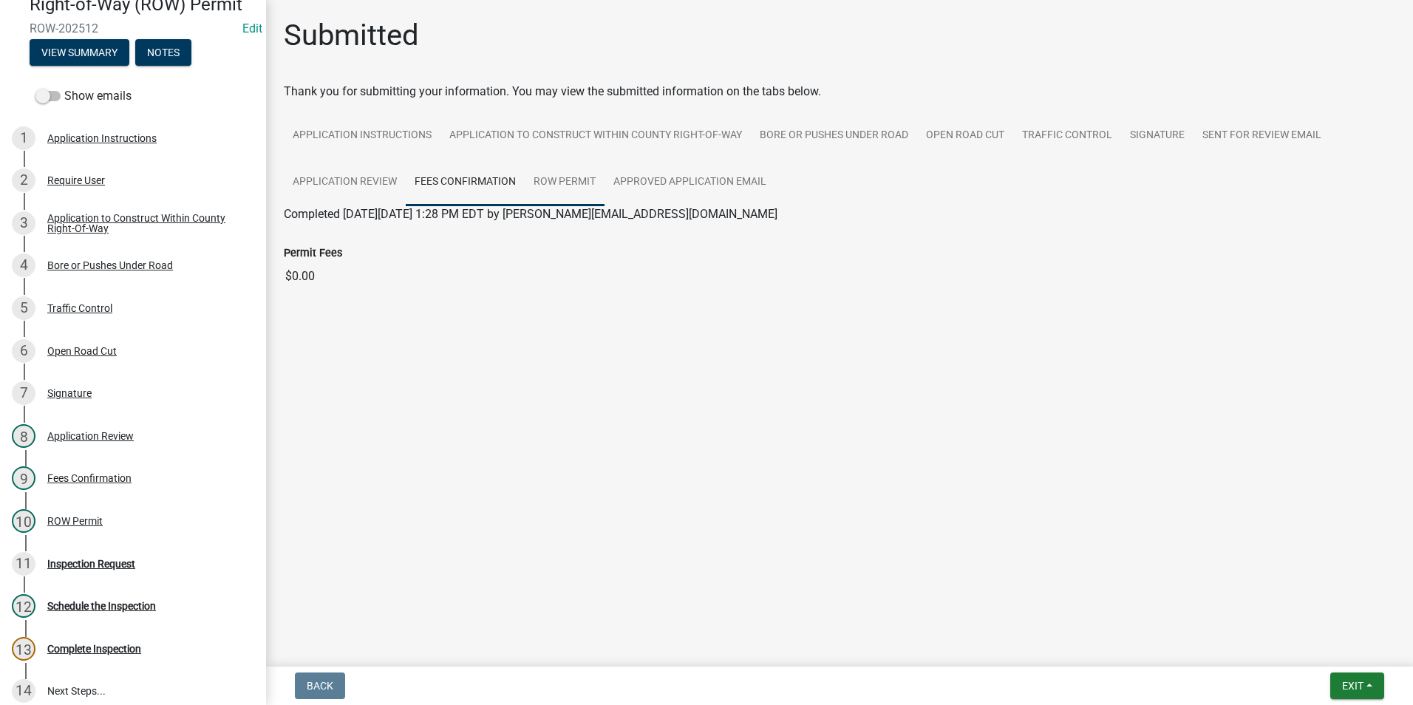
click at [546, 176] on link "ROW Permit" at bounding box center [565, 182] width 80 height 47
click at [321, 233] on link "ROW Permit" at bounding box center [315, 232] width 63 height 14
click at [632, 182] on link "Approved Application Email" at bounding box center [689, 182] width 171 height 47
